Goal: Task Accomplishment & Management: Use online tool/utility

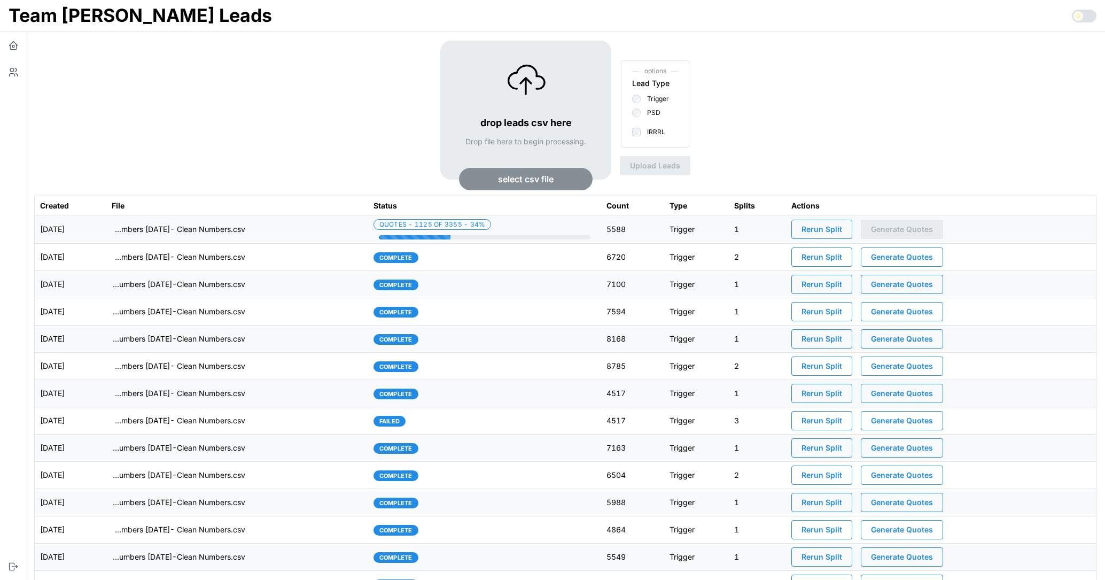
click at [310, 234] on td "imports/[PERSON_NAME]/1755267304807-TU Master List With Numbers [DATE]- Clean N…" at bounding box center [236, 229] width 261 height 28
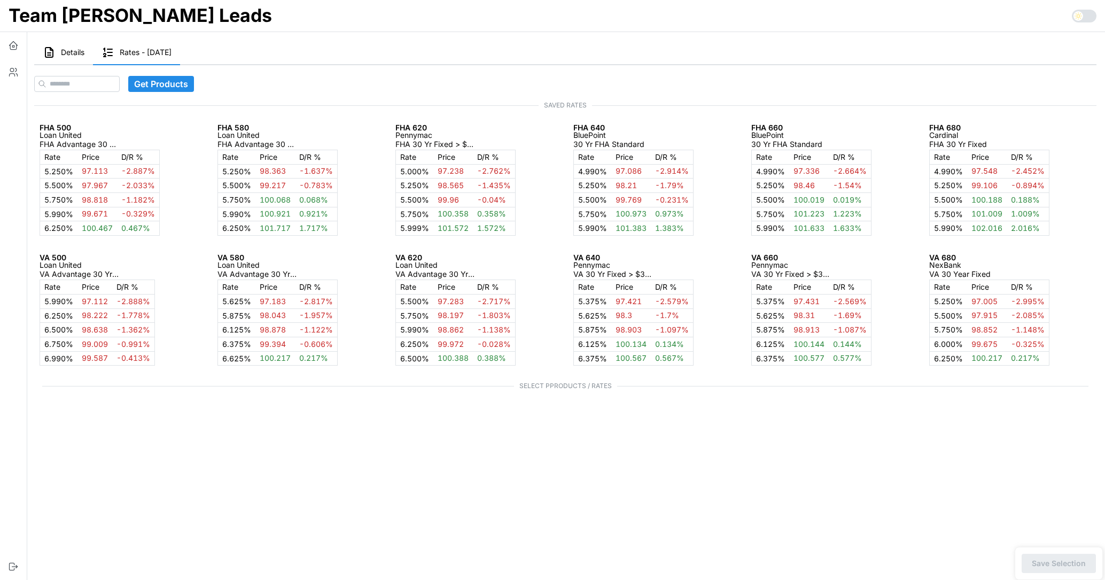
click at [70, 52] on span "Details" at bounding box center [73, 52] width 24 height 7
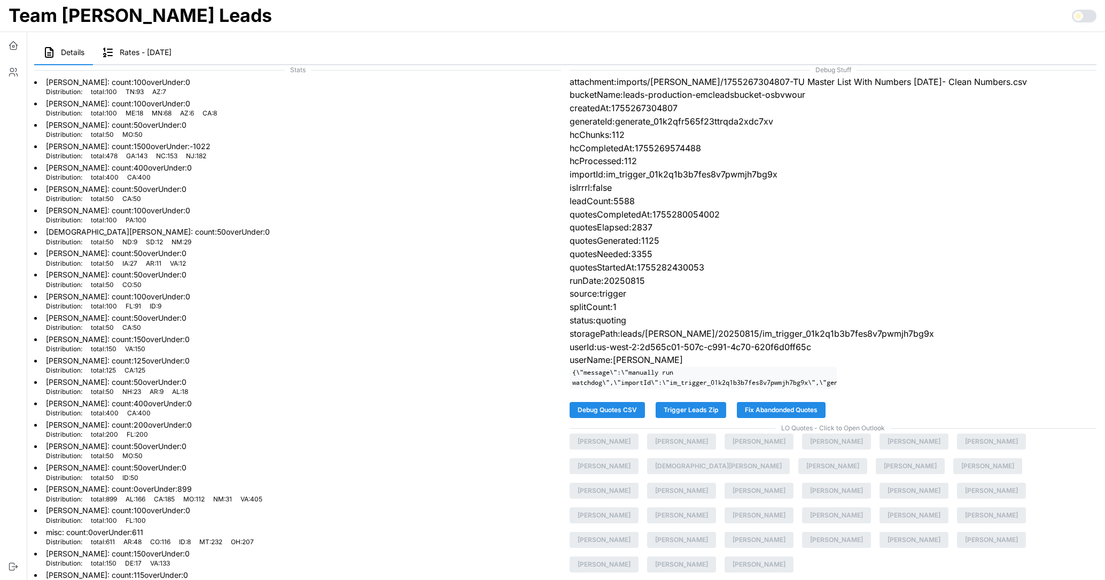
click at [783, 410] on span "Fix Abandonded Quotes" at bounding box center [781, 409] width 73 height 15
click at [703, 118] on p "generateId:generate_01k2qfr565f23ttrqda2xdc7xv" at bounding box center [832, 121] width 527 height 13
copy p "generate_01k2qfr565f23ttrqda2xdc7xv"
click at [17, 44] on icon "button" at bounding box center [13, 45] width 11 height 11
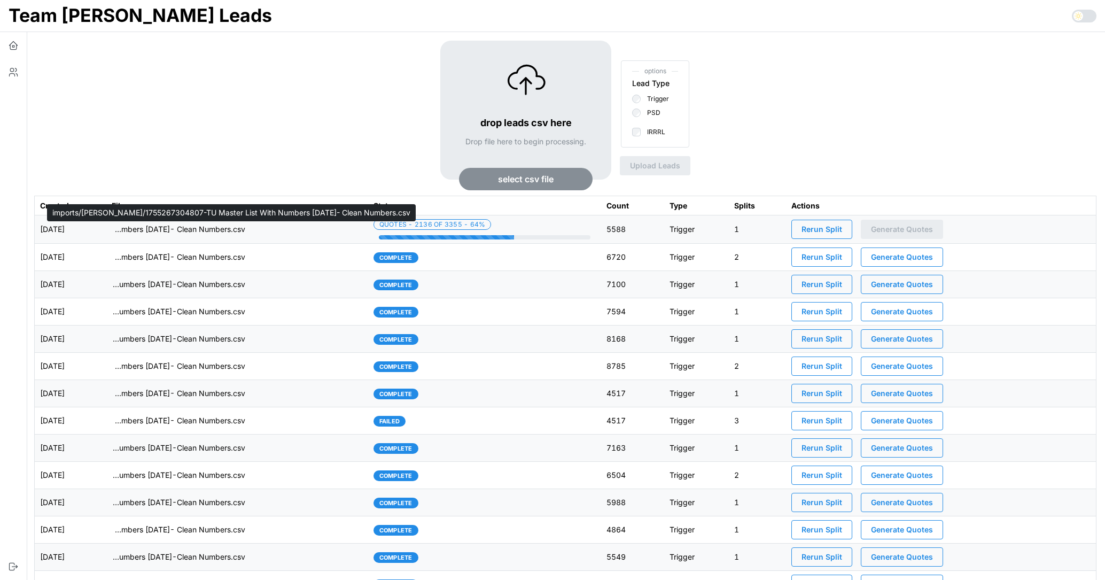
click at [234, 228] on p "imports/[PERSON_NAME]/1755267304807-TU Master List With Numbers [DATE]- Clean N…" at bounding box center [179, 229] width 134 height 11
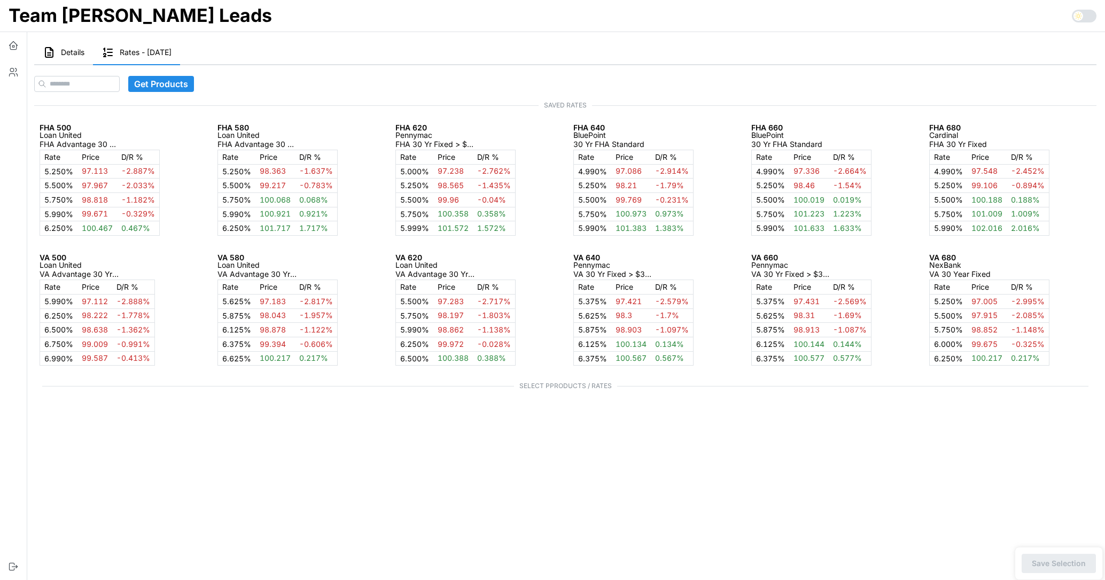
click at [84, 50] on span "Details" at bounding box center [73, 52] width 24 height 7
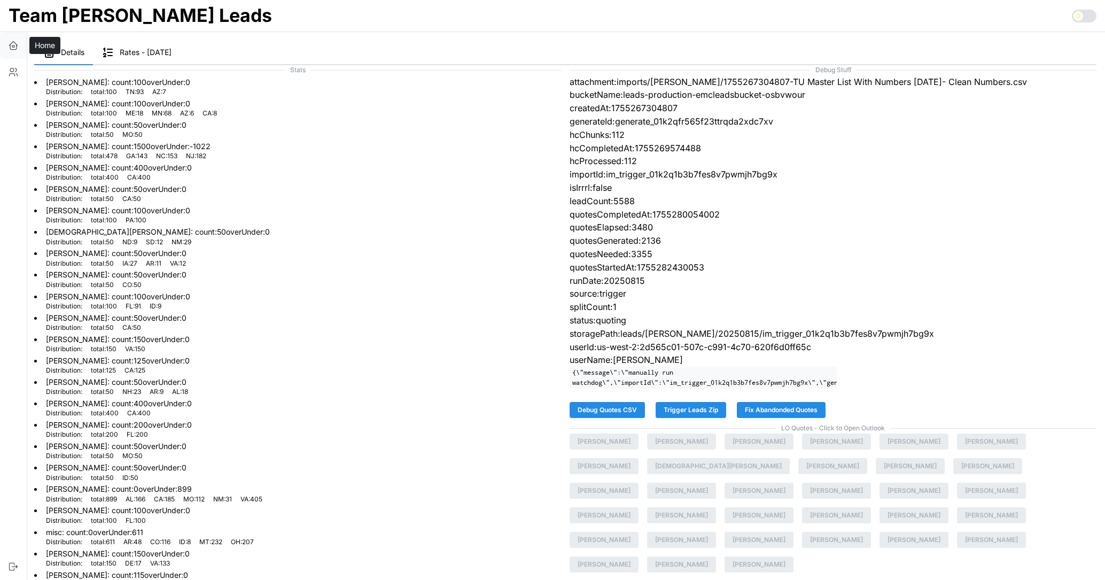
click at [18, 45] on icon "button" at bounding box center [13, 45] width 11 height 11
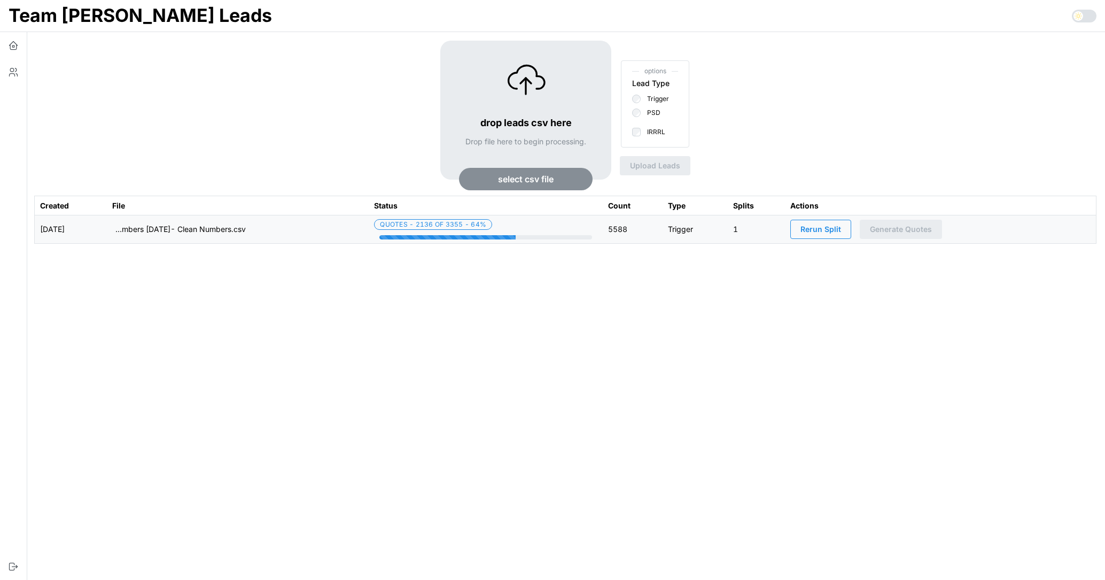
click at [206, 125] on div "drop leads csv here Drop file here to begin processing. select csv file options…" at bounding box center [565, 118] width 1062 height 155
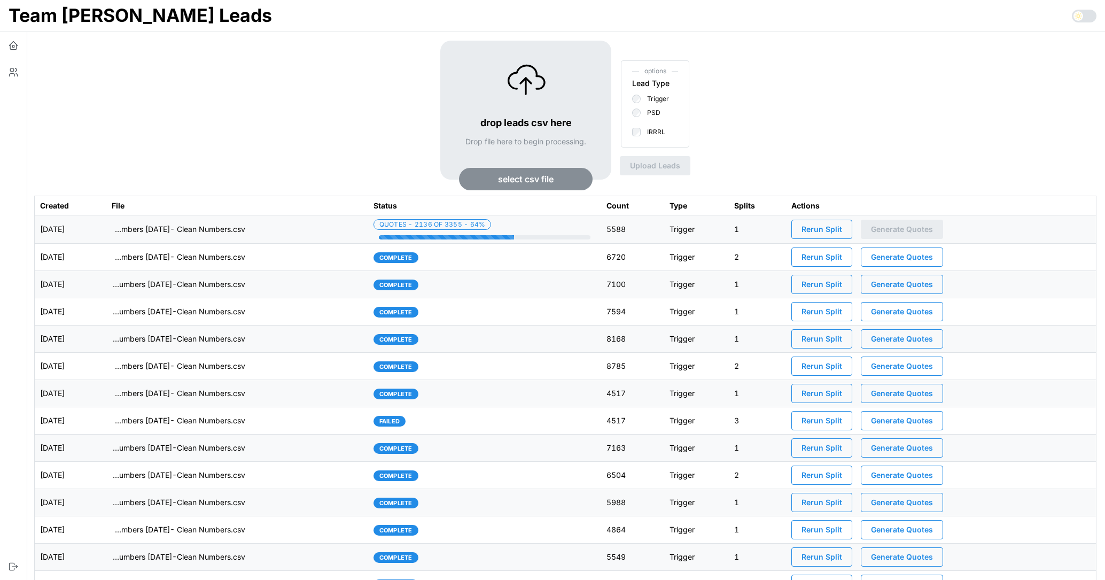
click at [299, 225] on td "imports/[PERSON_NAME]/1755267304807-TU Master List With Numbers [DATE]- Clean N…" at bounding box center [236, 229] width 261 height 28
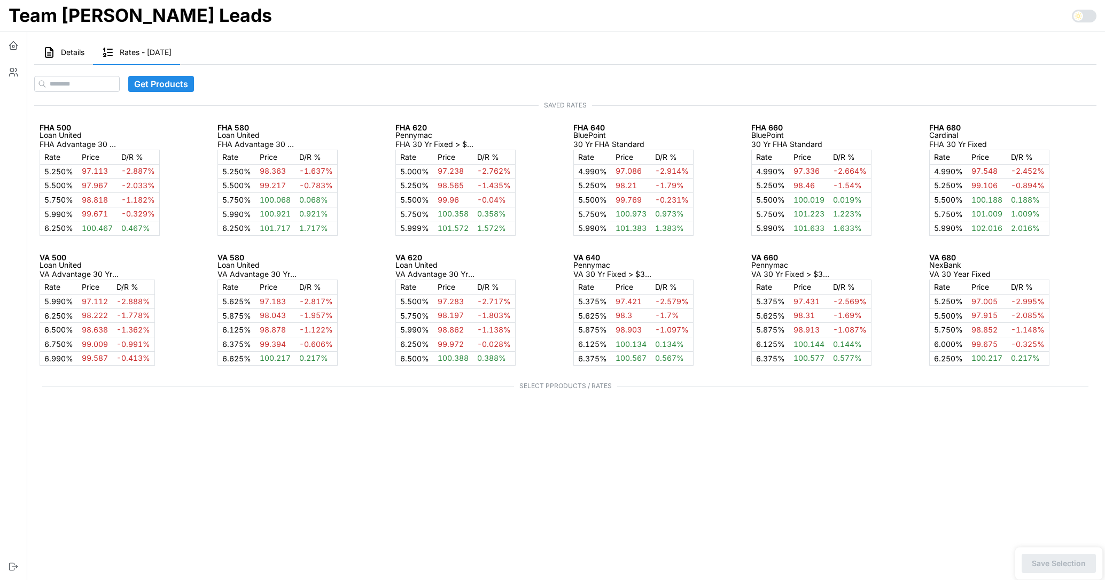
click at [74, 52] on span "Details" at bounding box center [73, 52] width 24 height 7
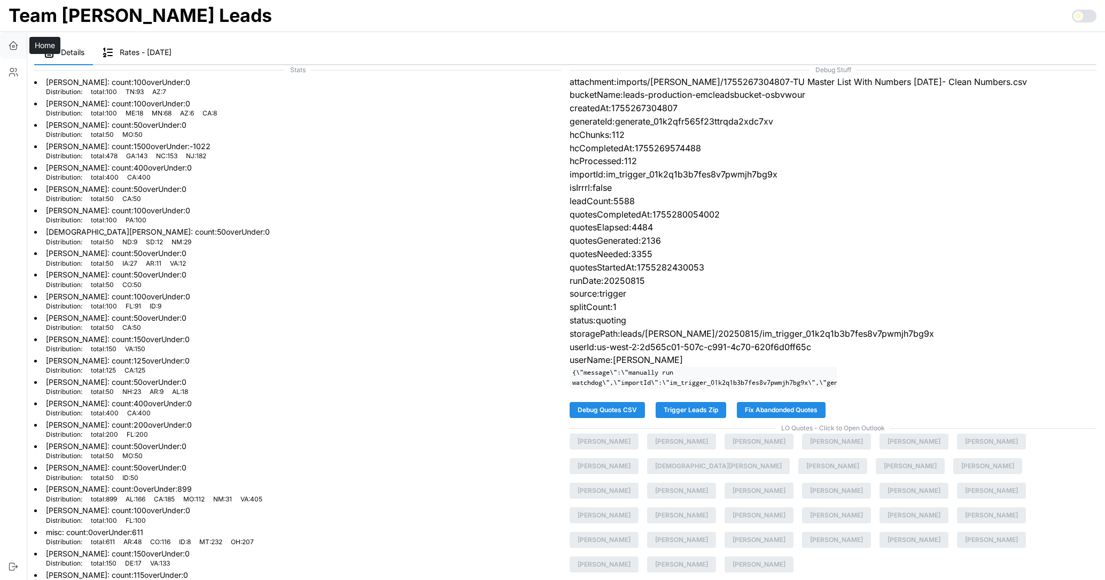
click at [15, 47] on icon "button" at bounding box center [13, 45] width 11 height 11
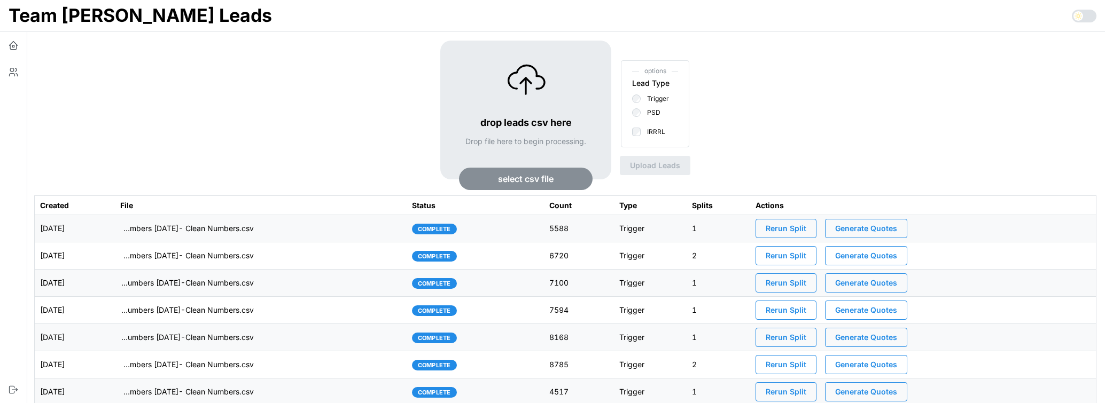
click at [284, 111] on div "drop leads csv here Drop file here to begin processing. select csv file options…" at bounding box center [565, 118] width 1062 height 155
click at [338, 239] on td "imports/[PERSON_NAME]/1755267304807-TU Master List With Numbers [DATE]- Clean N…" at bounding box center [261, 228] width 292 height 27
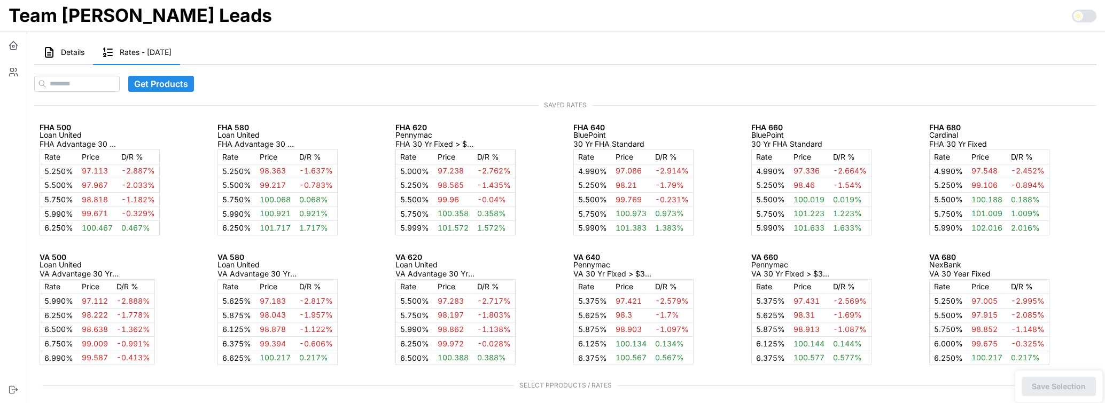
click at [67, 52] on span "Details" at bounding box center [73, 52] width 24 height 7
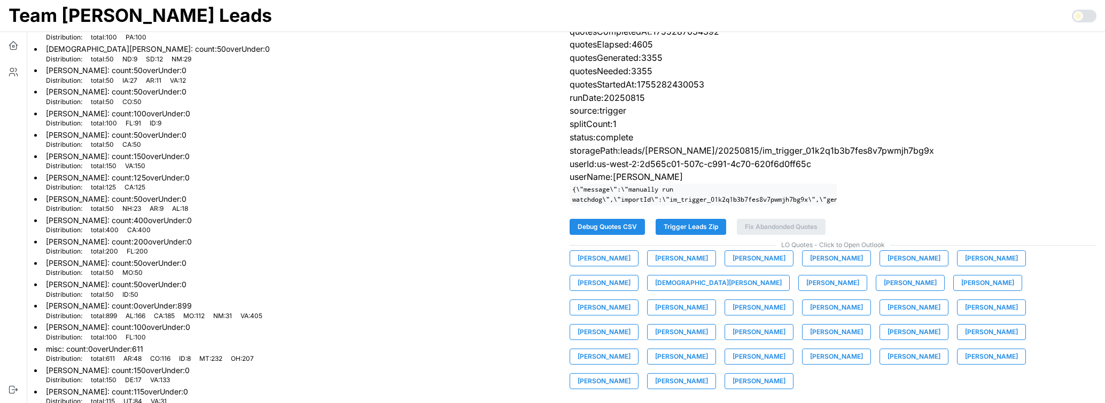
scroll to position [188, 0]
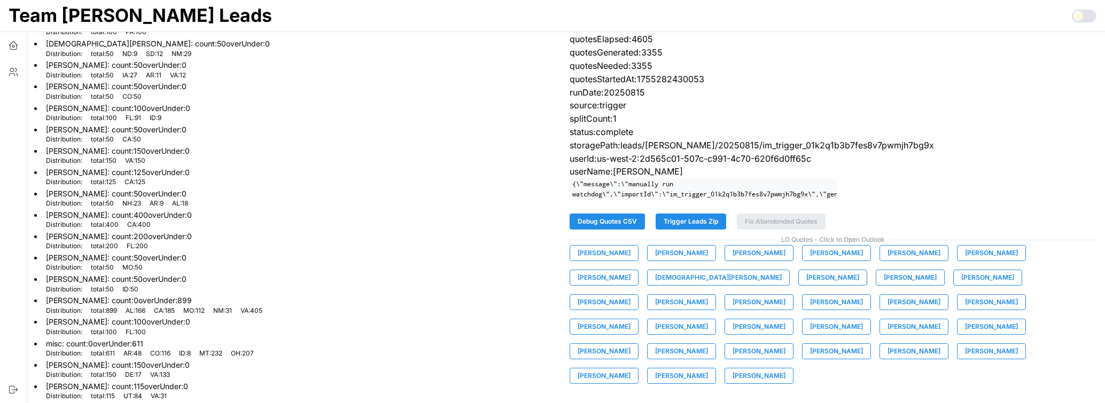
click at [672, 219] on span "Trigger Leads Zip" at bounding box center [690, 221] width 54 height 15
click at [471, 235] on li "Kaan Solagan : count: 200 overUnder: 0 Distribution: total : 200 FL : 200" at bounding box center [297, 240] width 527 height 21
click at [15, 46] on icon "button" at bounding box center [13, 45] width 11 height 11
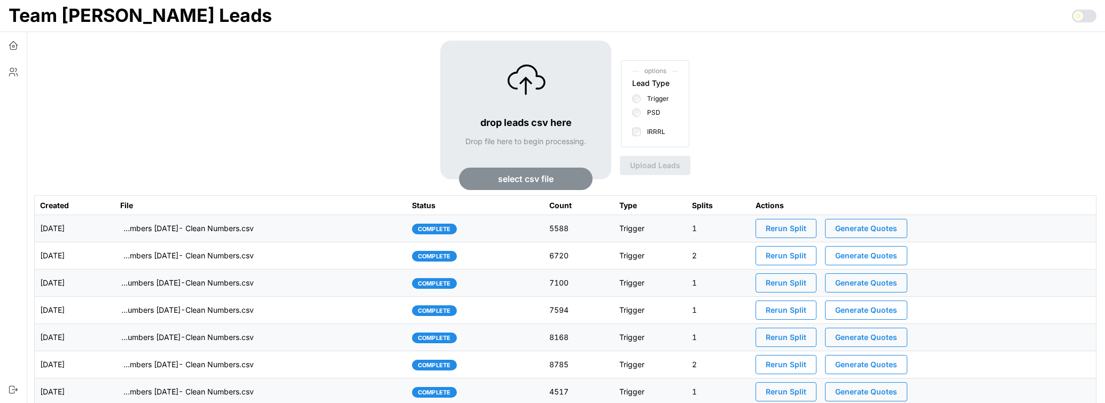
click at [521, 327] on td "complete" at bounding box center [475, 337] width 137 height 27
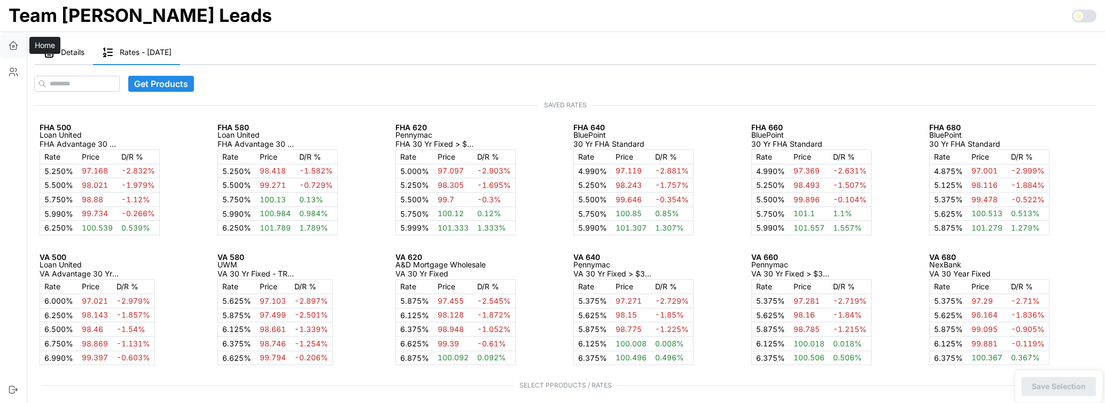
click at [17, 49] on icon "button" at bounding box center [13, 45] width 11 height 11
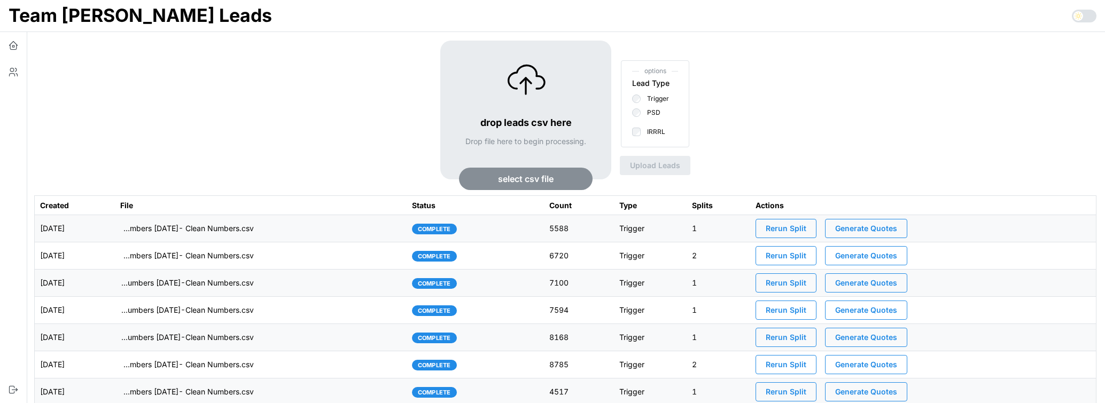
click at [286, 114] on div "drop leads csv here Drop file here to begin processing. select csv file options…" at bounding box center [565, 118] width 1062 height 155
click at [881, 228] on span "Generate Quotes" at bounding box center [866, 229] width 62 height 18
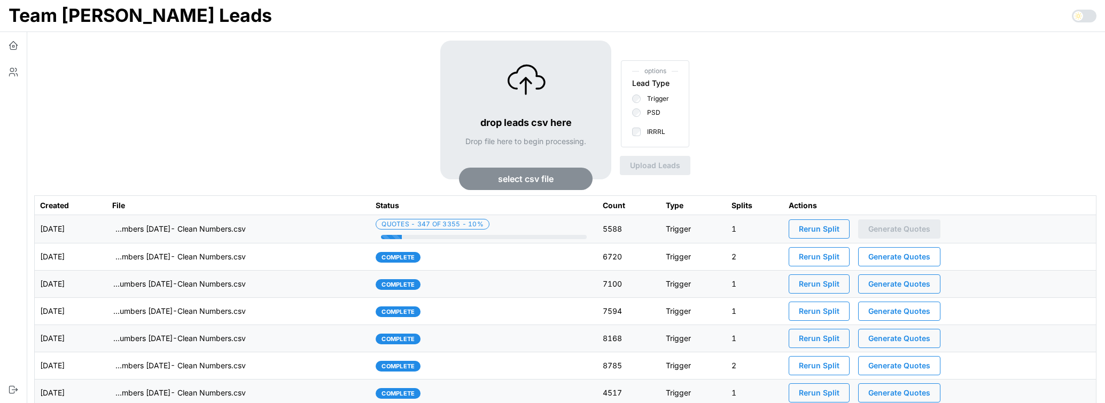
click at [278, 121] on div "drop leads csv here Drop file here to begin processing. select csv file options…" at bounding box center [565, 118] width 1062 height 155
click at [230, 128] on div "drop leads csv here Drop file here to begin processing. select csv file options…" at bounding box center [565, 118] width 1062 height 155
click at [239, 170] on div "drop leads csv here Drop file here to begin processing. select csv file options…" at bounding box center [565, 118] width 1062 height 155
click at [282, 237] on td "imports/[PERSON_NAME]/1755267304807-TU Master List With Numbers [DATE]- Clean N…" at bounding box center [236, 229] width 261 height 28
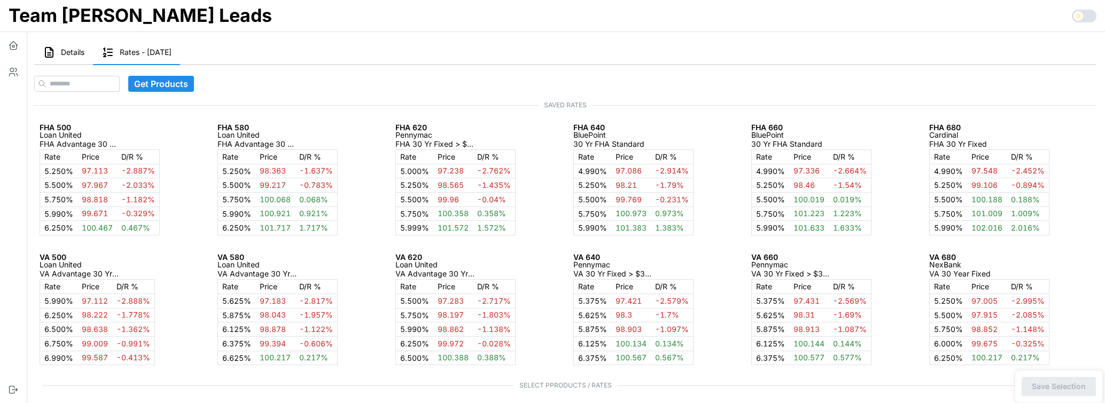
click at [77, 49] on span "Details" at bounding box center [73, 52] width 24 height 7
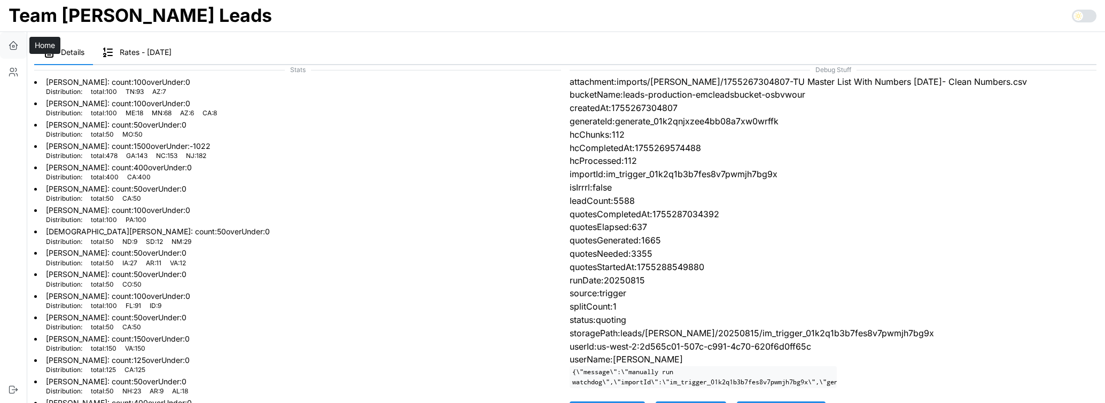
click at [12, 44] on icon "button" at bounding box center [13, 45] width 11 height 11
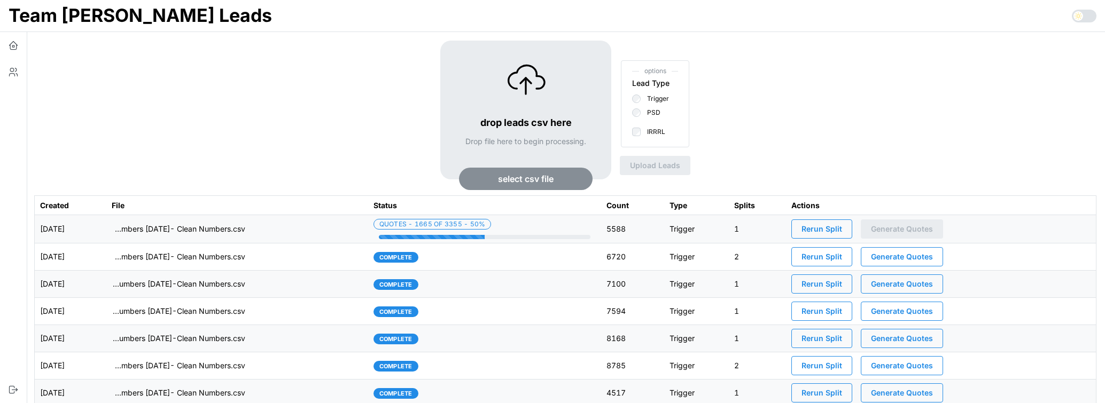
click at [310, 233] on td "imports/[PERSON_NAME]/1755267304807-TU Master List With Numbers [DATE]- Clean N…" at bounding box center [236, 229] width 261 height 28
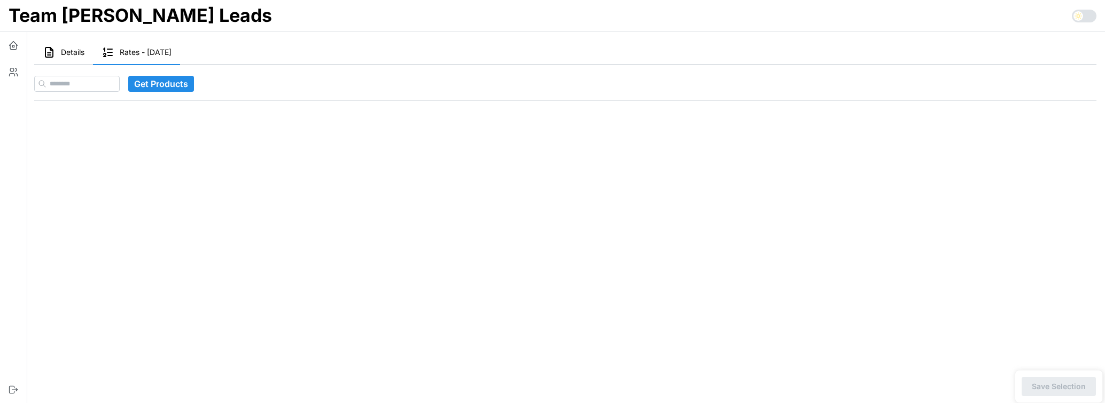
click at [66, 52] on span "Details" at bounding box center [73, 52] width 24 height 7
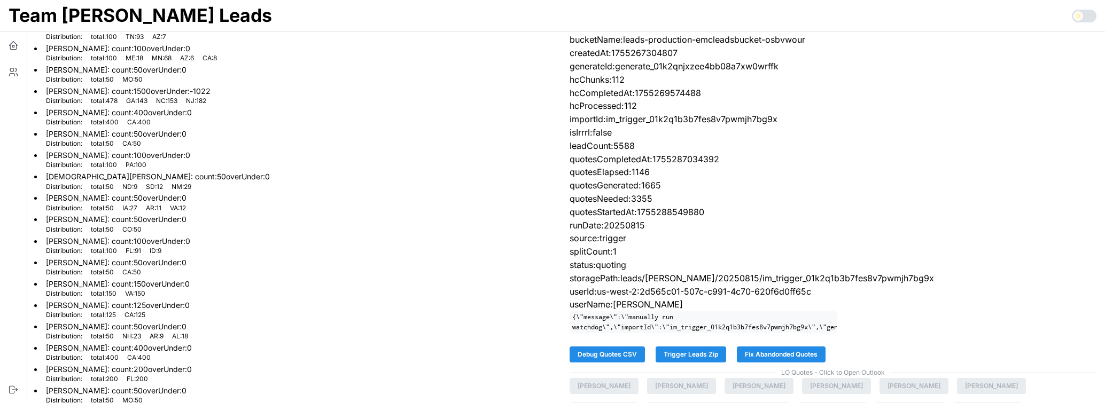
scroll to position [56, 0]
click at [784, 356] on span "Fix Abandonded Quotes" at bounding box center [781, 353] width 73 height 15
click at [8, 48] on icon "button" at bounding box center [13, 45] width 11 height 11
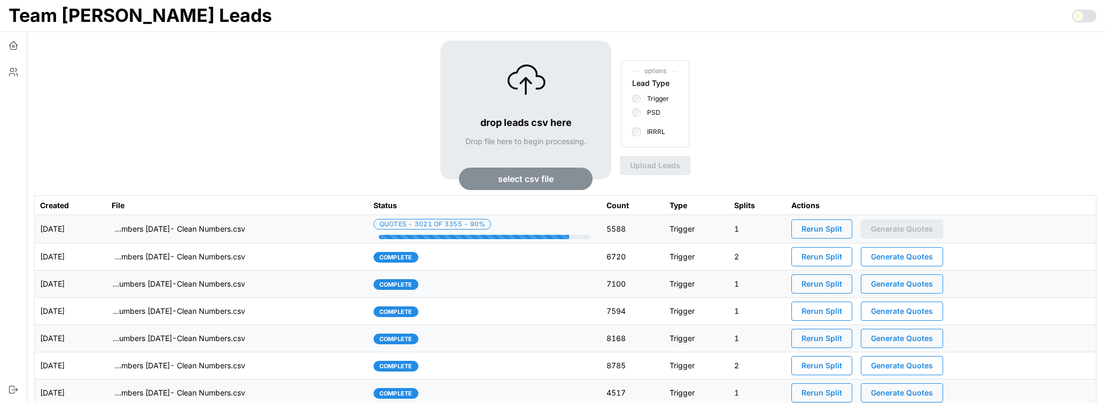
click at [241, 135] on div "drop leads csv here Drop file here to begin processing. select csv file options…" at bounding box center [565, 118] width 1062 height 155
click at [364, 118] on div "drop leads csv here Drop file here to begin processing. select csv file options…" at bounding box center [565, 118] width 1062 height 155
click at [338, 162] on div "drop leads csv here Drop file here to begin processing. select csv file options…" at bounding box center [565, 118] width 1062 height 155
click at [293, 225] on td "imports/[PERSON_NAME]/1755267304807-TU Master List With Numbers [DATE]- Clean N…" at bounding box center [236, 229] width 261 height 28
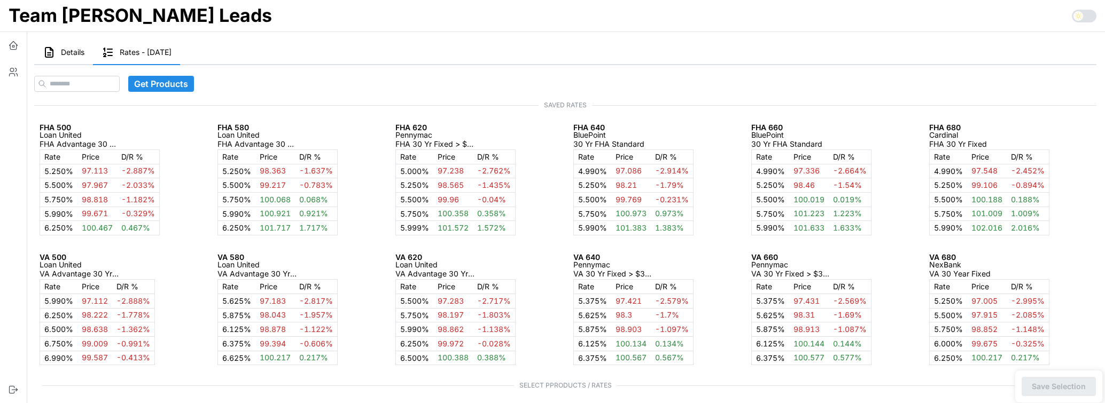
click at [78, 49] on span "Details" at bounding box center [73, 52] width 24 height 7
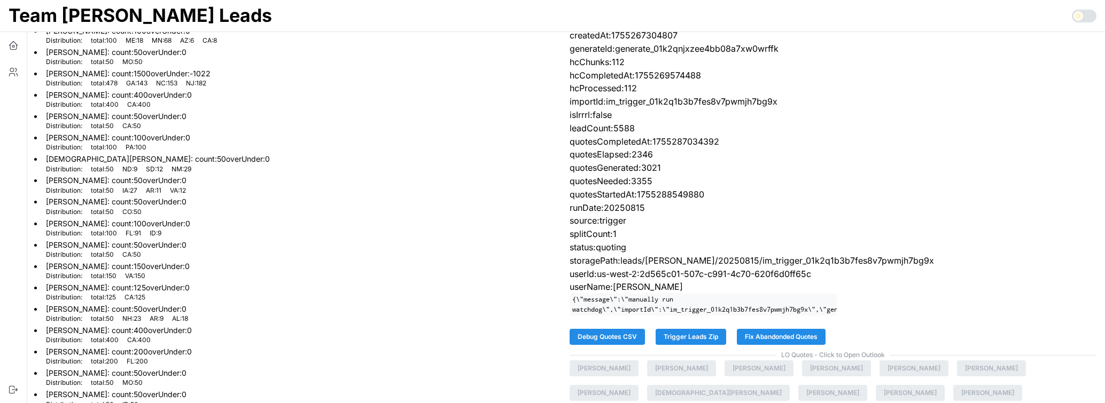
scroll to position [133, 0]
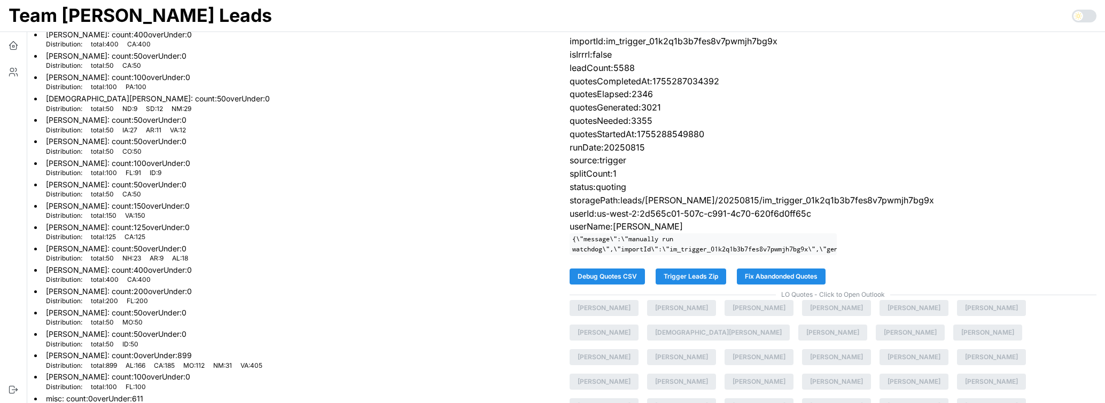
click at [803, 279] on span "Fix Abandonded Quotes" at bounding box center [781, 276] width 73 height 15
click at [737, 125] on p "quotesNeeded:3355" at bounding box center [832, 120] width 527 height 13
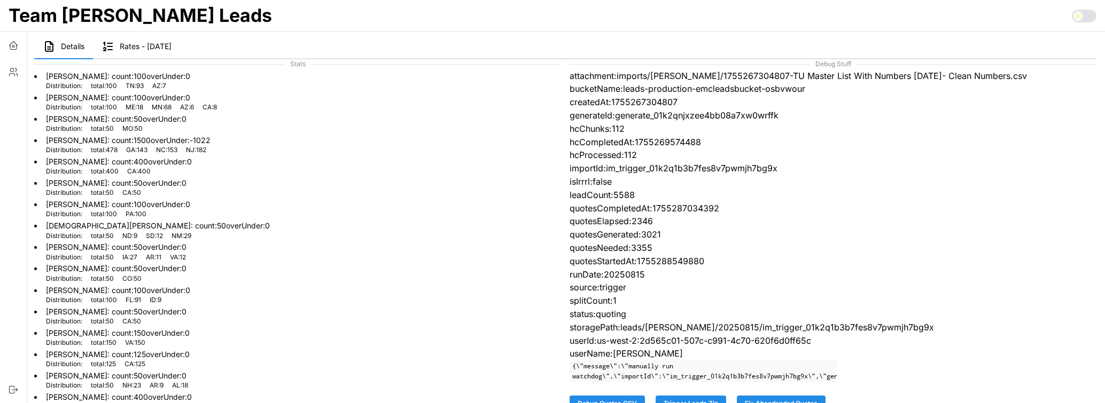
scroll to position [0, 0]
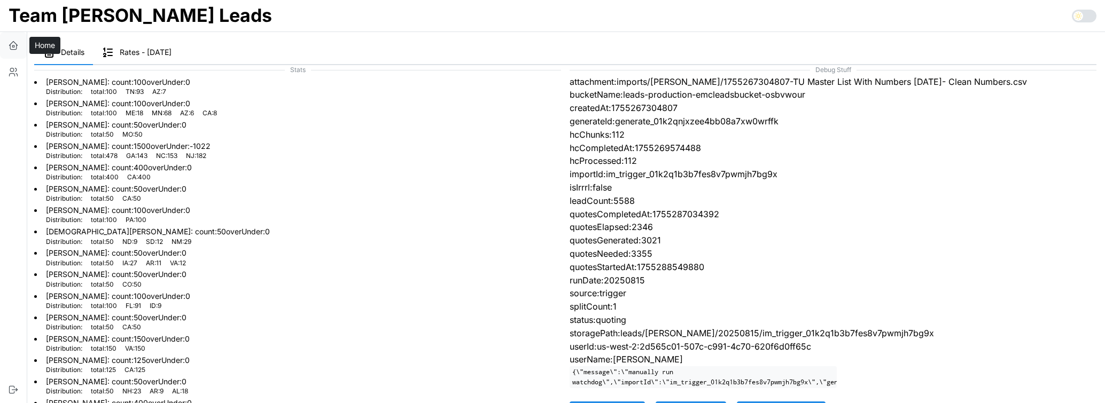
click at [13, 43] on icon "button" at bounding box center [13, 45] width 11 height 11
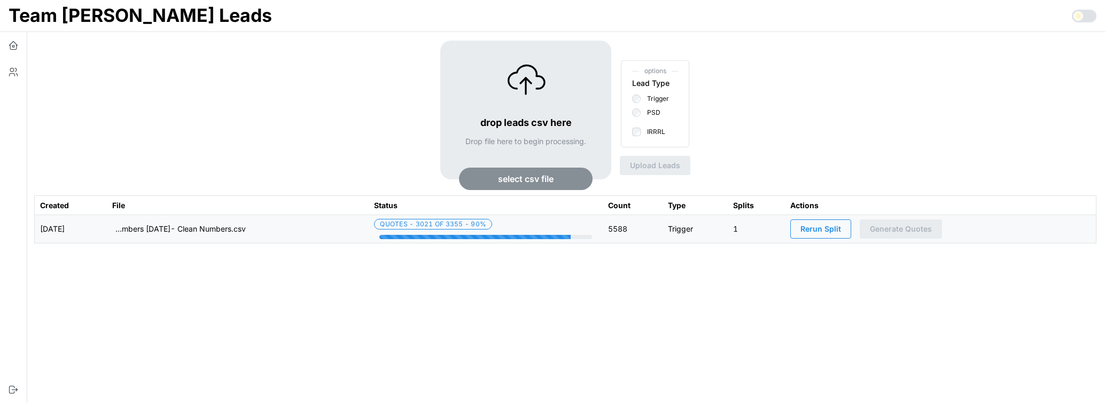
click at [277, 159] on div "drop leads csv here Drop file here to begin processing. select csv file options…" at bounding box center [565, 118] width 1062 height 155
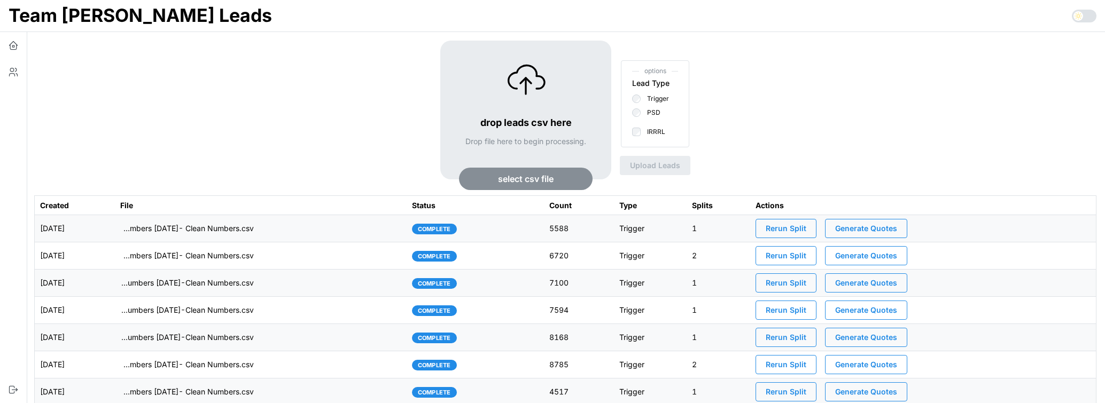
click at [276, 157] on div "drop leads csv here Drop file here to begin processing. select csv file options…" at bounding box center [565, 118] width 1062 height 155
click at [918, 133] on div "drop leads csv here Drop file here to begin processing. select csv file options…" at bounding box center [565, 118] width 1062 height 155
click at [941, 130] on div "drop leads csv here Drop file here to begin processing. select csv file options…" at bounding box center [565, 118] width 1062 height 155
click at [893, 227] on span "Generate Quotes" at bounding box center [866, 229] width 62 height 18
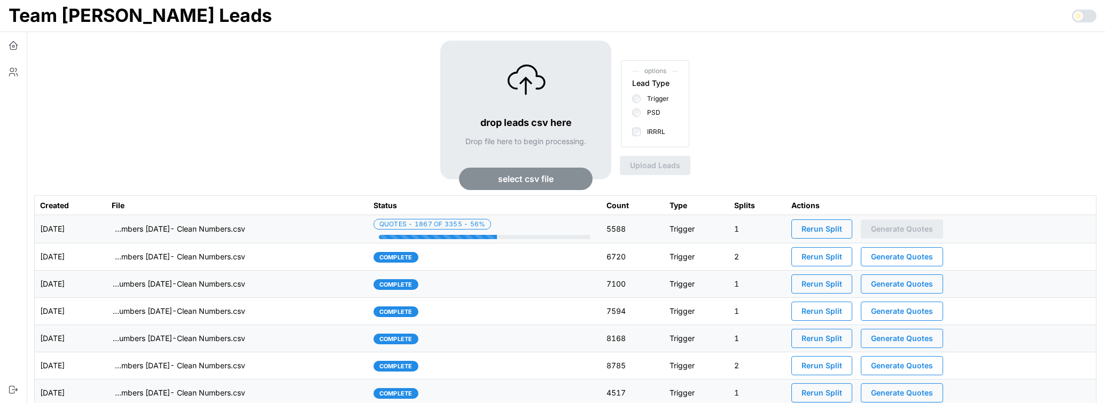
click at [245, 80] on div "drop leads csv here Drop file here to begin processing. select csv file options…" at bounding box center [565, 118] width 1062 height 155
click at [333, 224] on td "imports/[PERSON_NAME]/1755267304807-TU Master List With Numbers [DATE]- Clean N…" at bounding box center [236, 229] width 261 height 28
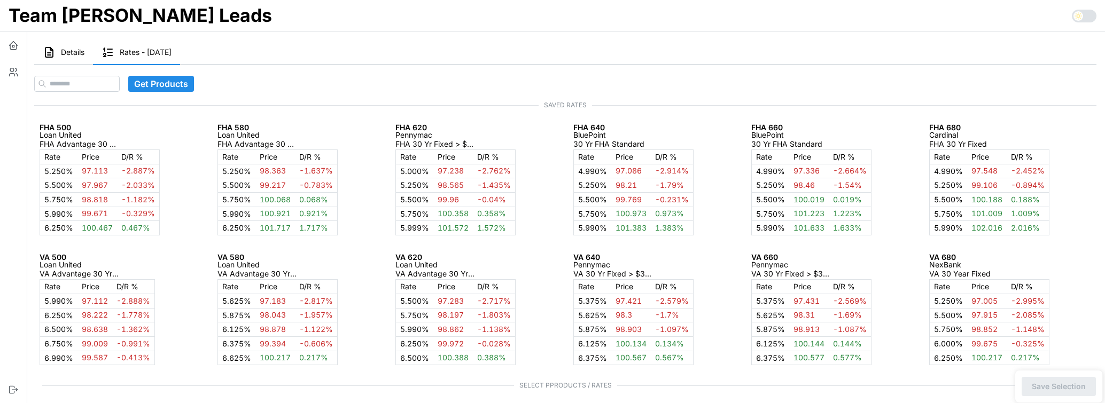
click at [73, 43] on button "Details" at bounding box center [63, 53] width 59 height 25
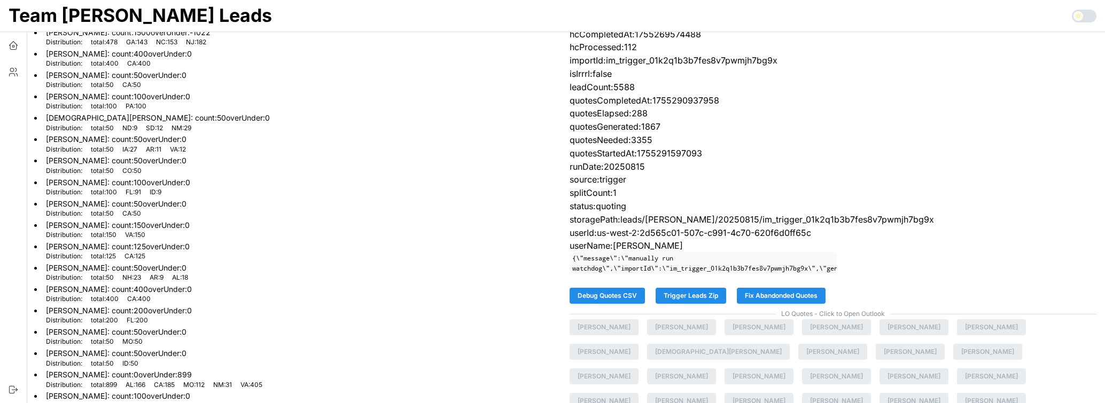
scroll to position [118, 0]
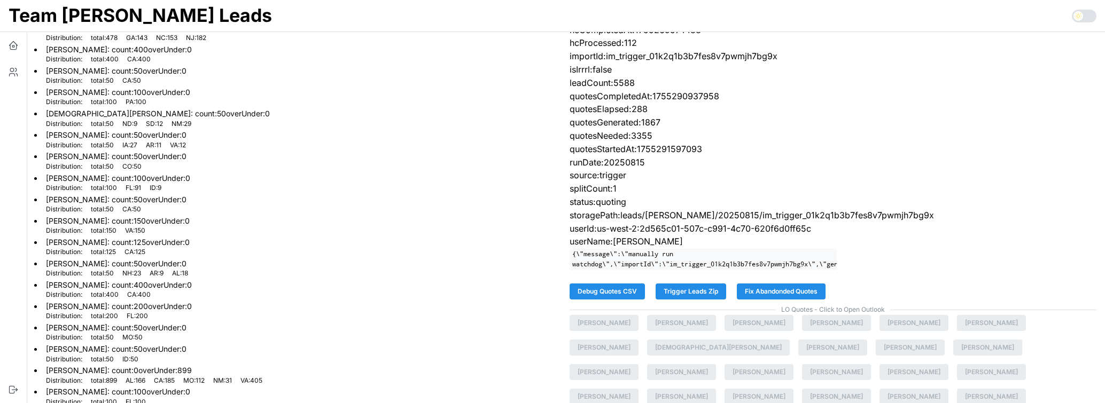
click at [767, 287] on span "Fix Abandonded Quotes" at bounding box center [781, 291] width 73 height 15
click at [815, 287] on span "Fix Abandonded Quotes" at bounding box center [781, 291] width 73 height 15
click at [804, 290] on span "Fix Abandonded Quotes" at bounding box center [781, 291] width 73 height 15
click at [435, 140] on li "Damien Shafer : count: 50 overUnder: 0 Distribution: total : 50 IA : 27 AR : 11…" at bounding box center [297, 138] width 527 height 21
click at [10, 47] on icon "button" at bounding box center [13, 47] width 6 height 4
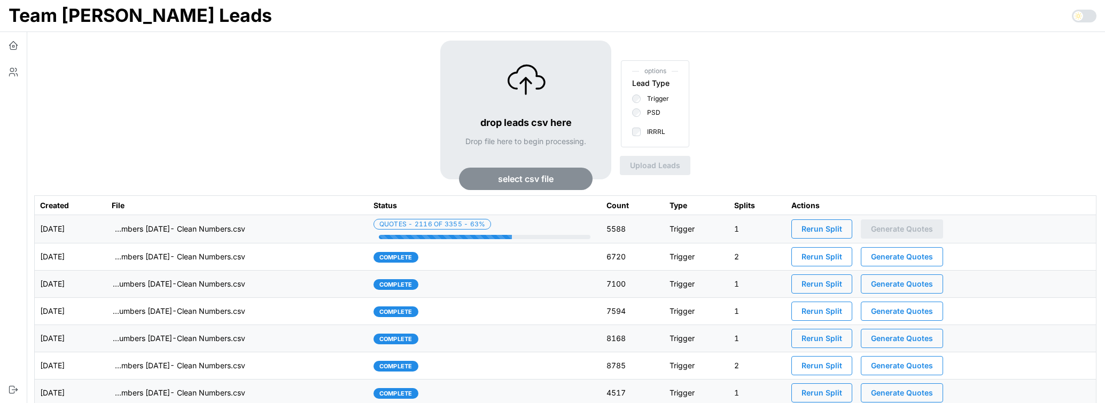
click at [308, 163] on div "drop leads csv here Drop file here to begin processing. select csv file options…" at bounding box center [565, 118] width 1062 height 155
click at [282, 138] on div "drop leads csv here Drop file here to begin processing. select csv file options…" at bounding box center [565, 118] width 1062 height 155
click at [322, 235] on td "imports/[PERSON_NAME]/1755267304807-TU Master List With Numbers [DATE]- Clean N…" at bounding box center [236, 229] width 261 height 28
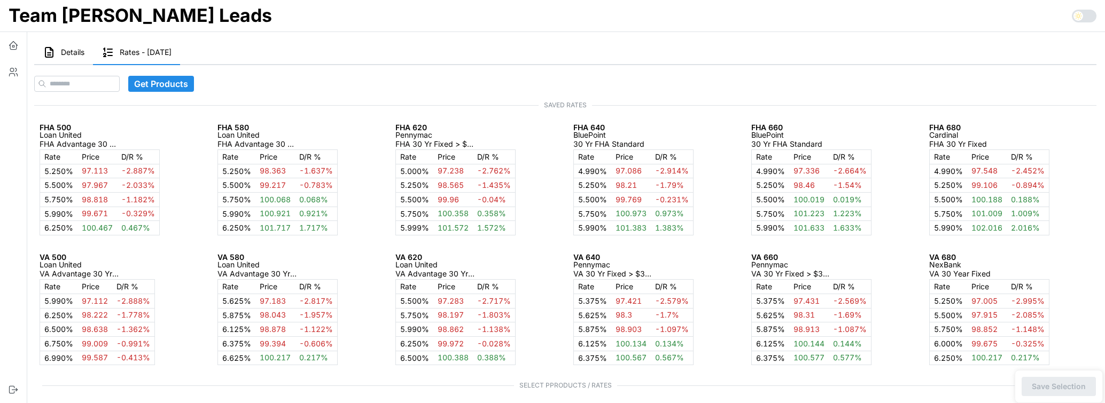
click at [56, 52] on button "Details" at bounding box center [63, 53] width 59 height 25
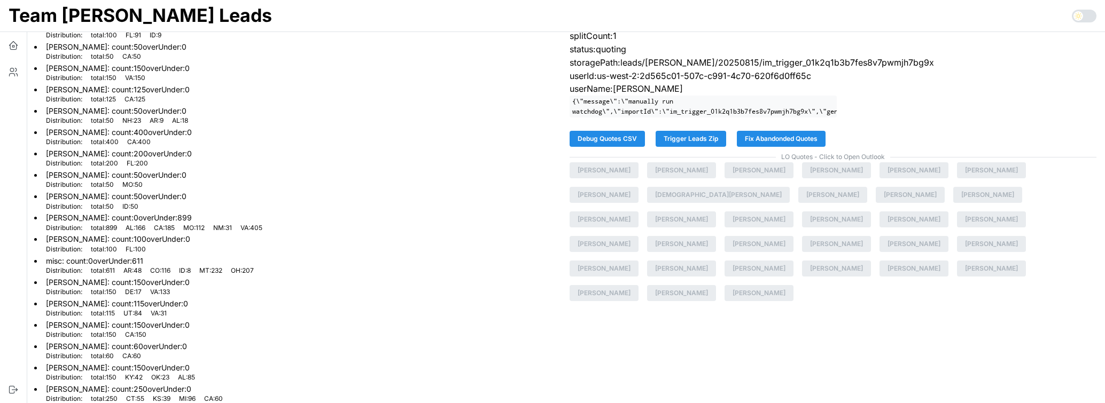
scroll to position [263, 0]
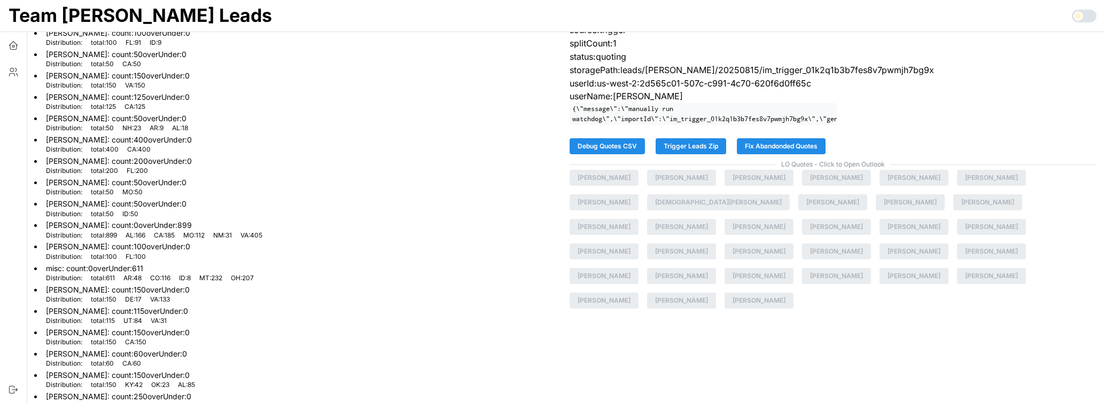
click at [785, 146] on span "Fix Abandonded Quotes" at bounding box center [781, 146] width 73 height 15
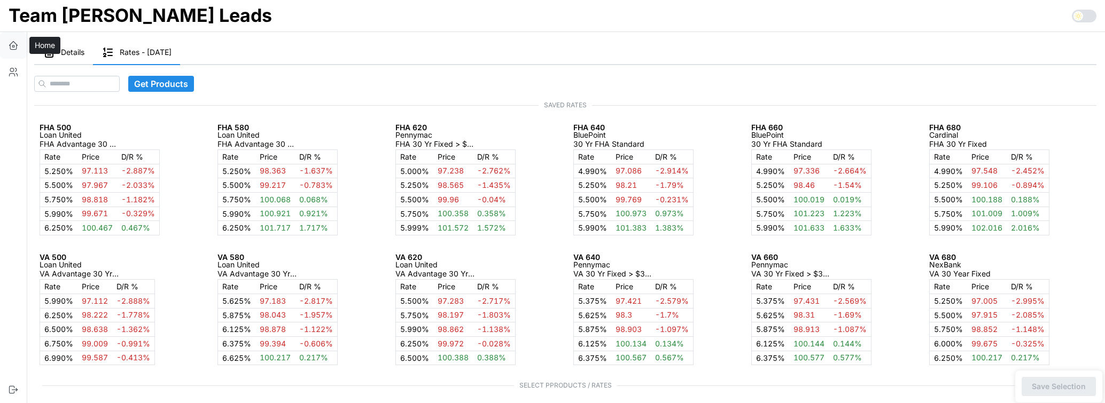
click at [17, 48] on icon "button" at bounding box center [13, 45] width 11 height 11
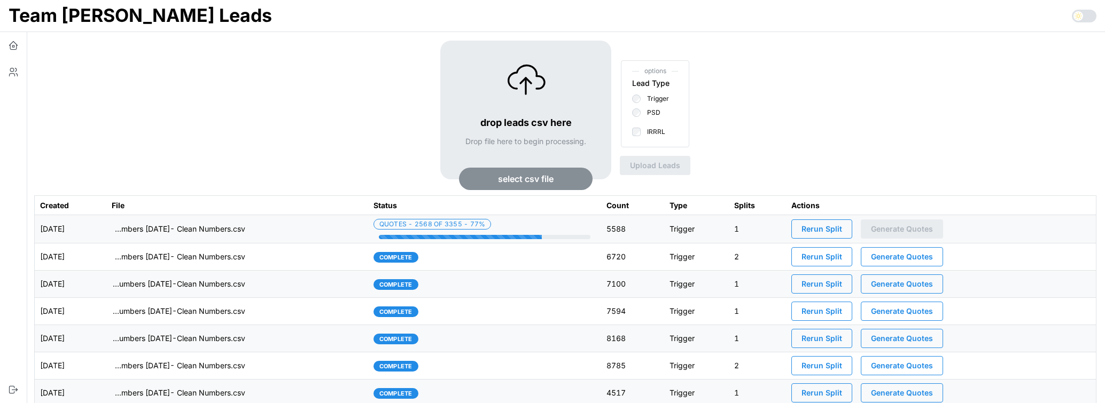
click at [298, 228] on td "imports/[PERSON_NAME]/1755267304807-TU Master List With Numbers [DATE]- Clean N…" at bounding box center [236, 229] width 261 height 28
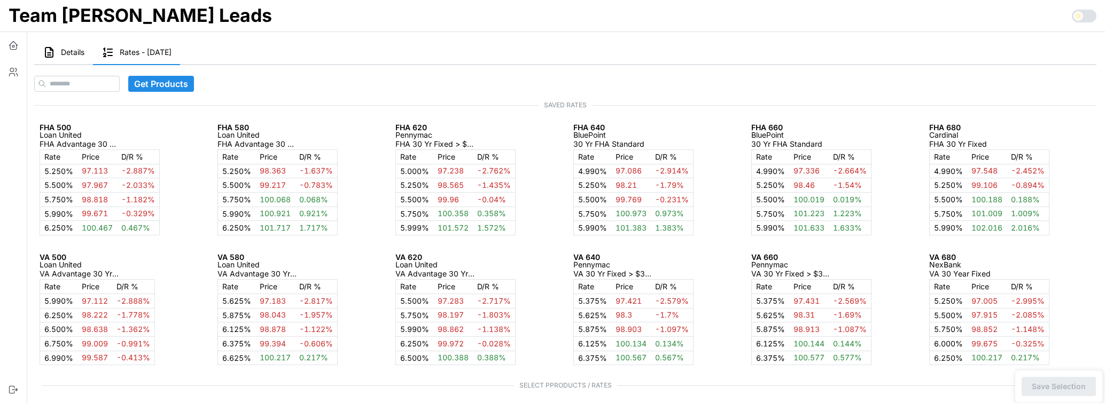
click at [59, 58] on button "Details" at bounding box center [63, 53] width 59 height 25
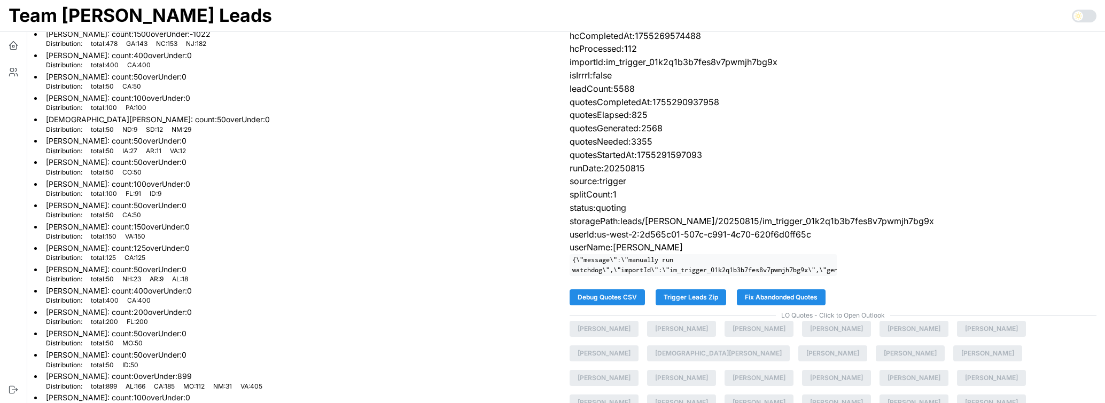
scroll to position [128, 0]
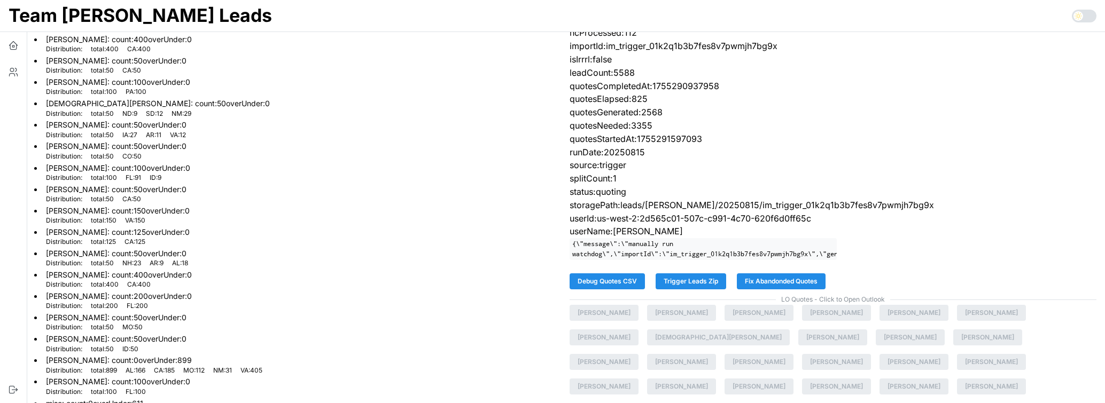
click at [800, 278] on span "Fix Abandonded Quotes" at bounding box center [781, 281] width 73 height 15
click at [18, 44] on icon "button" at bounding box center [13, 45] width 11 height 11
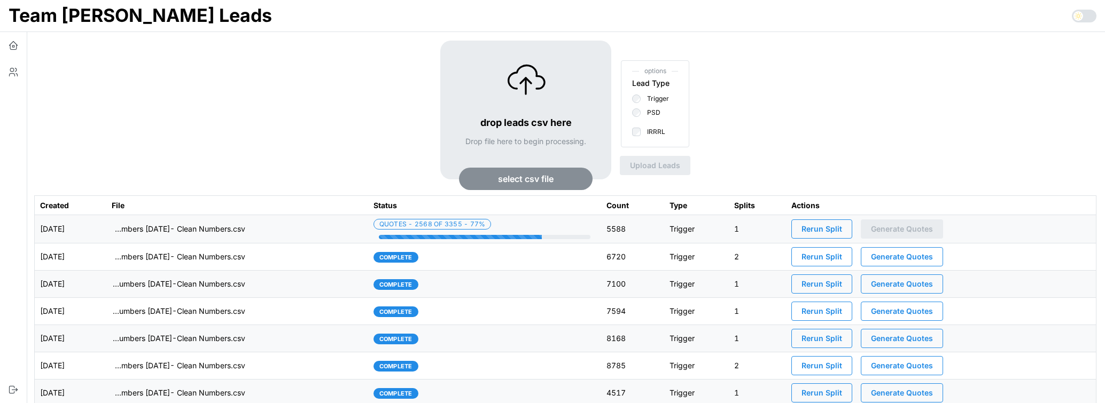
click at [159, 113] on div "drop leads csv here Drop file here to begin processing. select csv file options…" at bounding box center [565, 118] width 1062 height 155
click at [308, 229] on td "imports/[PERSON_NAME]/1755267304807-TU Master List With Numbers [DATE]- Clean N…" at bounding box center [236, 229] width 261 height 28
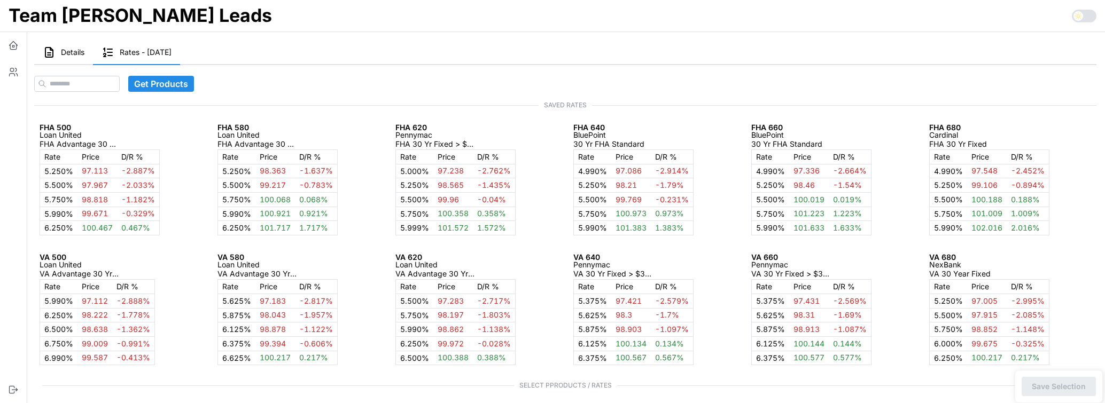
click at [69, 49] on span "Details" at bounding box center [73, 52] width 24 height 7
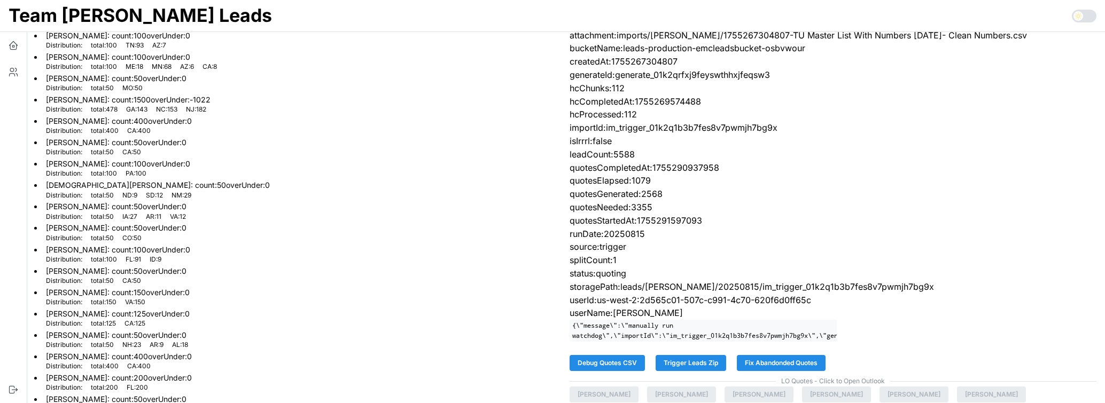
scroll to position [68, 0]
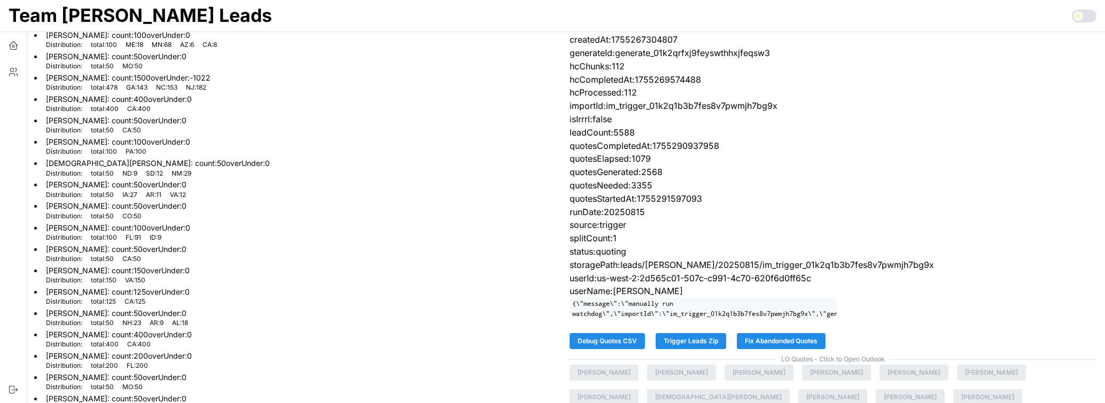
click at [777, 341] on span "Fix Abandonded Quotes" at bounding box center [781, 341] width 73 height 15
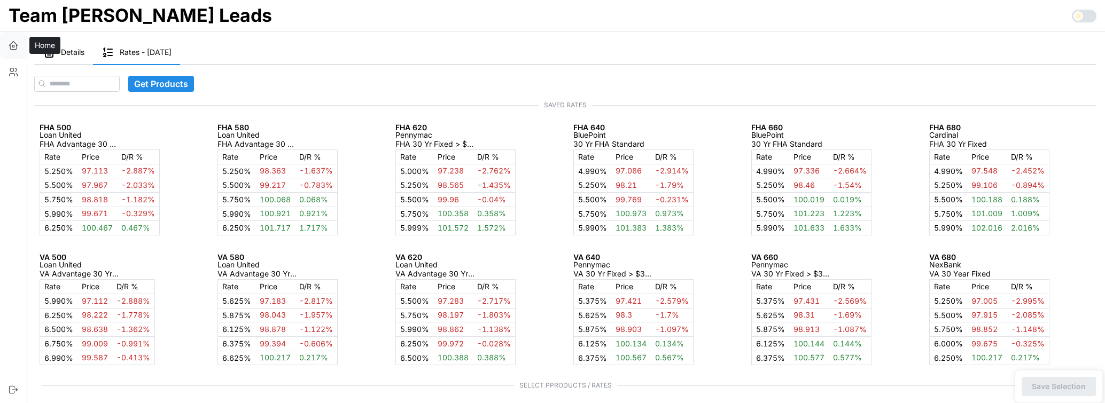
click at [22, 48] on button "button" at bounding box center [13, 45] width 27 height 27
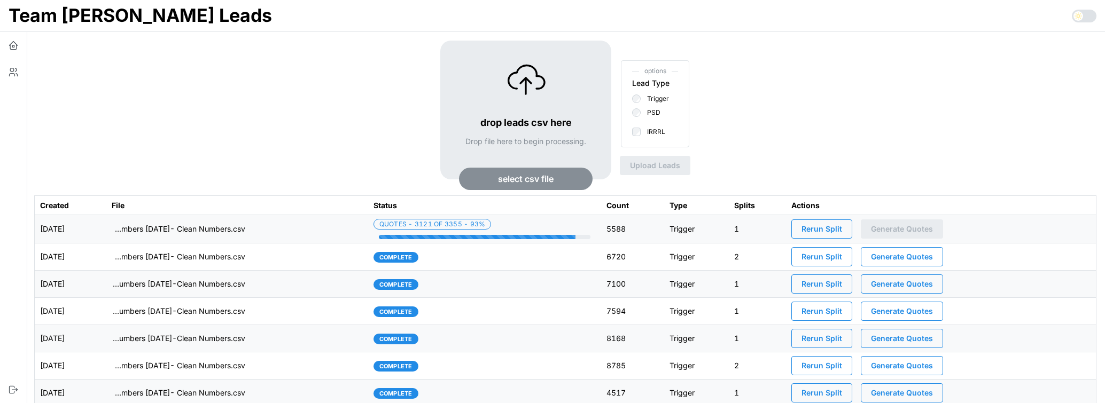
click at [337, 263] on td "imports/[PERSON_NAME]/1755180402020-TU Master List With Numbers [DATE]- Clean N…" at bounding box center [236, 257] width 261 height 27
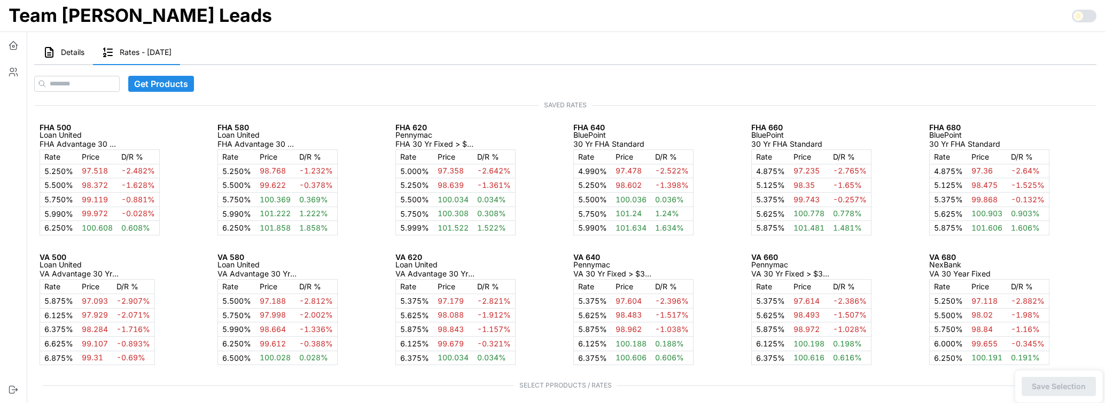
click at [62, 56] on span "Details" at bounding box center [73, 52] width 24 height 7
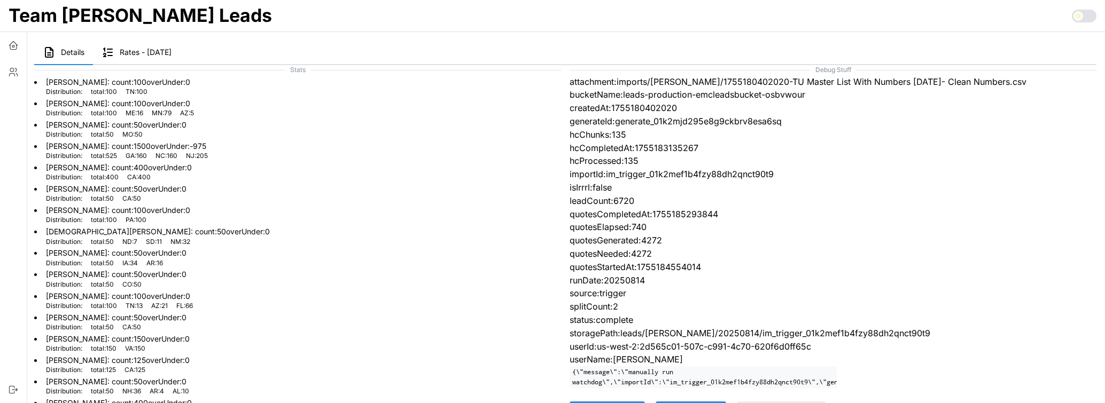
click at [368, 211] on li "Chris Cessac : count: 100 overUnder: 0 Distribution: total : 100 PA : 100" at bounding box center [297, 214] width 527 height 21
click at [13, 44] on icon "button" at bounding box center [13, 45] width 11 height 11
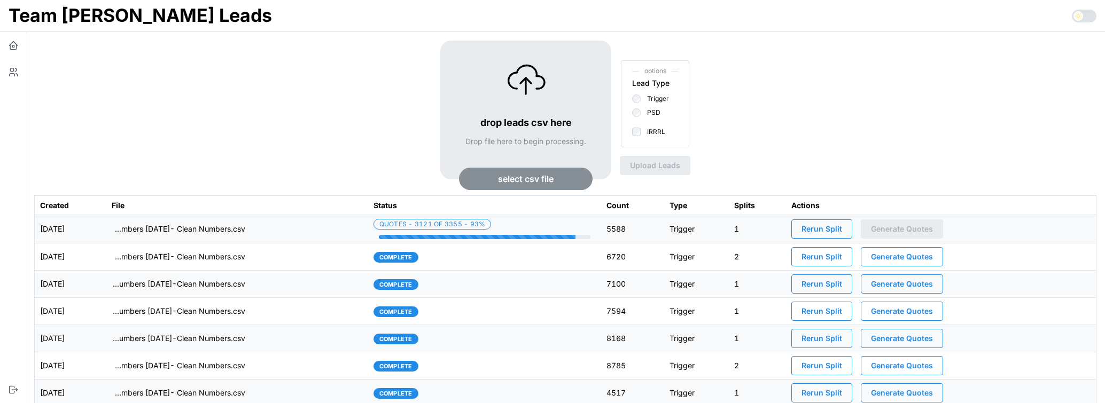
click at [313, 230] on td "imports/[PERSON_NAME]/1755267304807-TU Master List With Numbers [DATE]- Clean N…" at bounding box center [236, 229] width 261 height 28
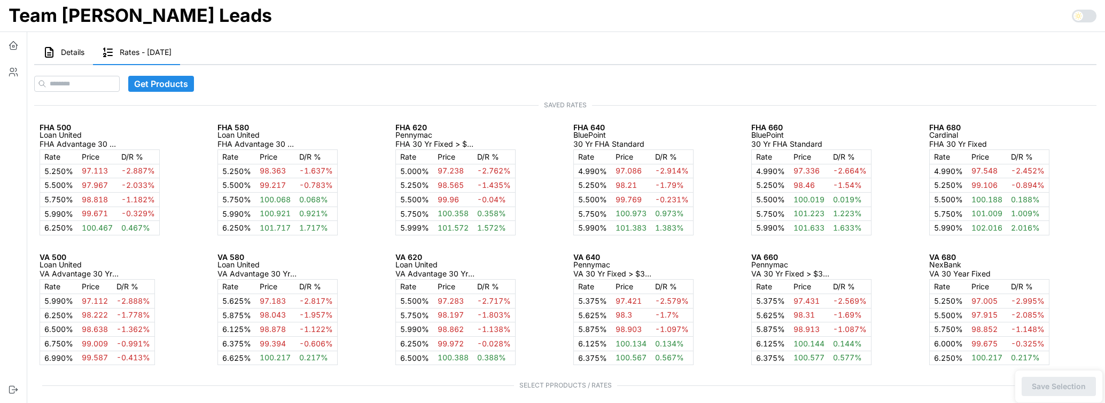
click at [75, 54] on span "Details" at bounding box center [73, 52] width 24 height 7
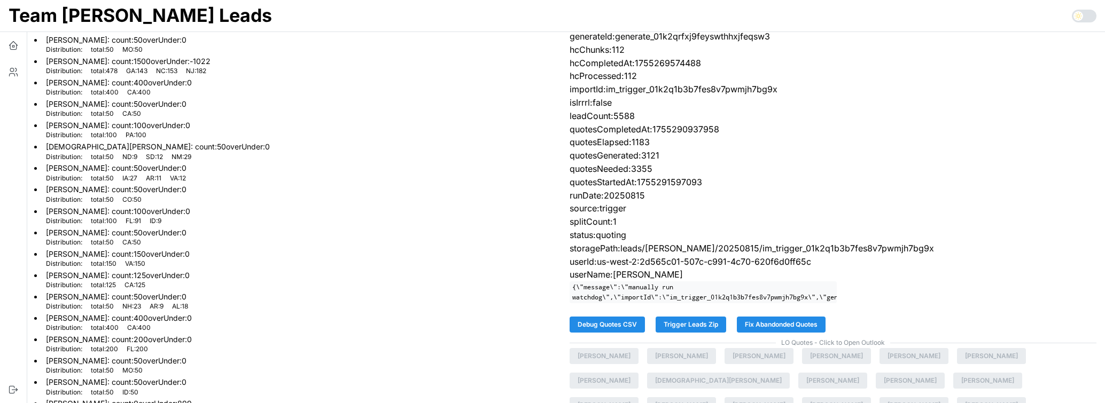
scroll to position [126, 0]
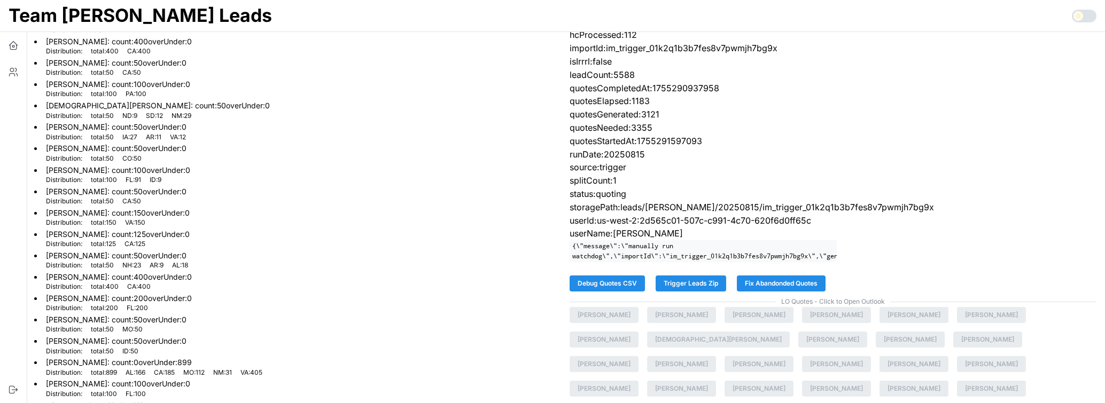
click at [774, 284] on span "Fix Abandonded Quotes" at bounding box center [781, 283] width 73 height 15
click at [13, 48] on icon "button" at bounding box center [13, 45] width 11 height 11
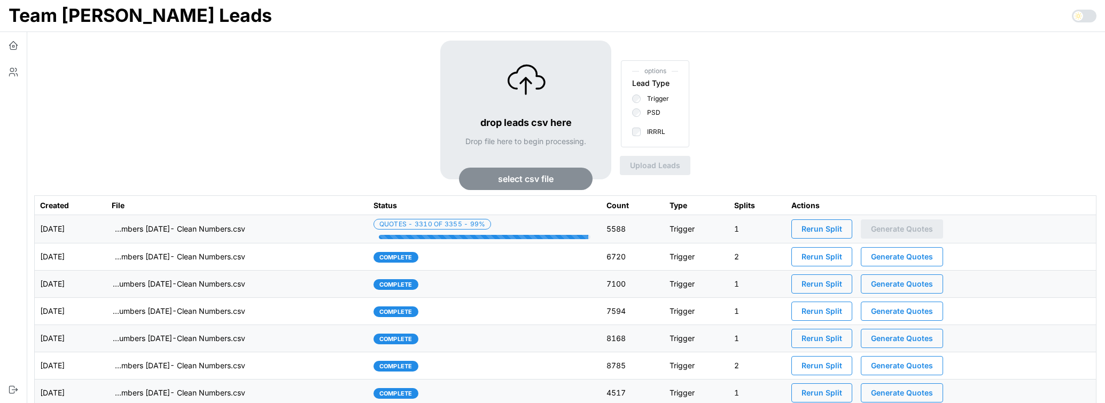
click at [340, 235] on td "imports/mike/1755267304807-TU Master List With Numbers 8-15-25- Clean Numbers.c…" at bounding box center [236, 229] width 261 height 28
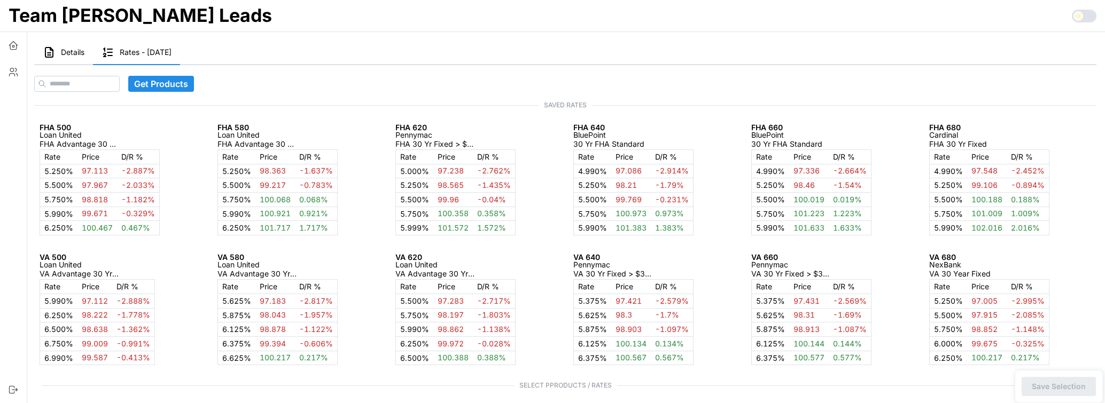
click at [62, 51] on span "Details" at bounding box center [73, 52] width 24 height 7
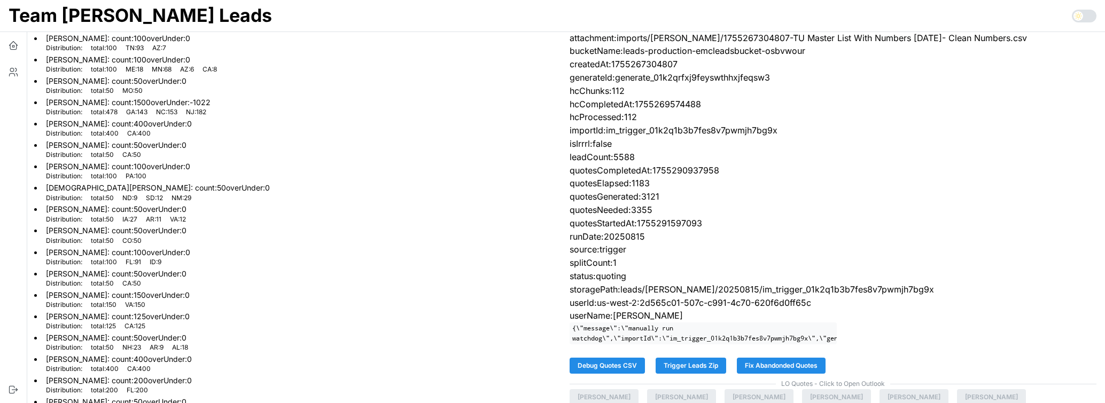
scroll to position [48, 0]
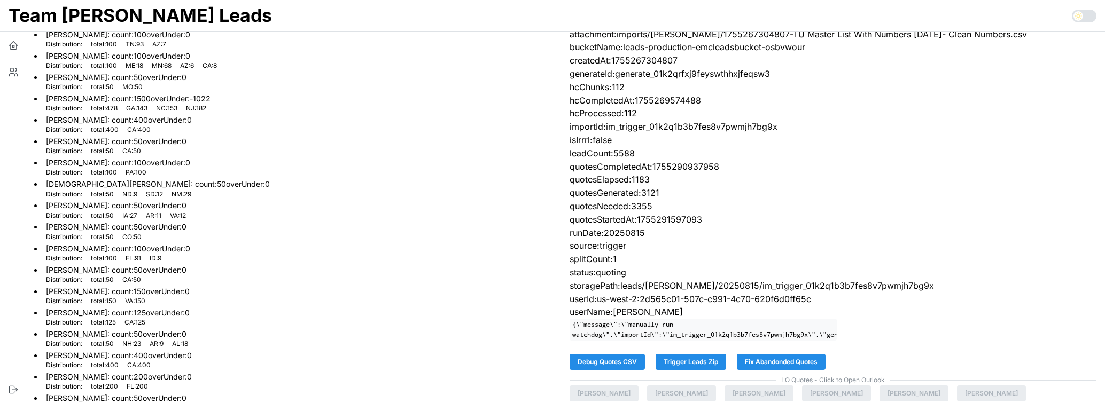
click at [783, 361] on span "Fix Abandonded Quotes" at bounding box center [781, 362] width 73 height 15
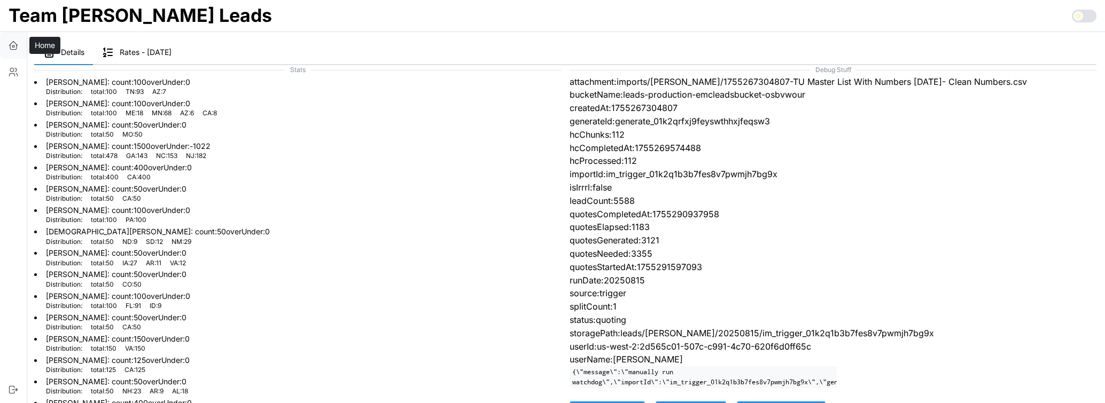
click at [17, 44] on icon "button" at bounding box center [14, 44] width 8 height 4
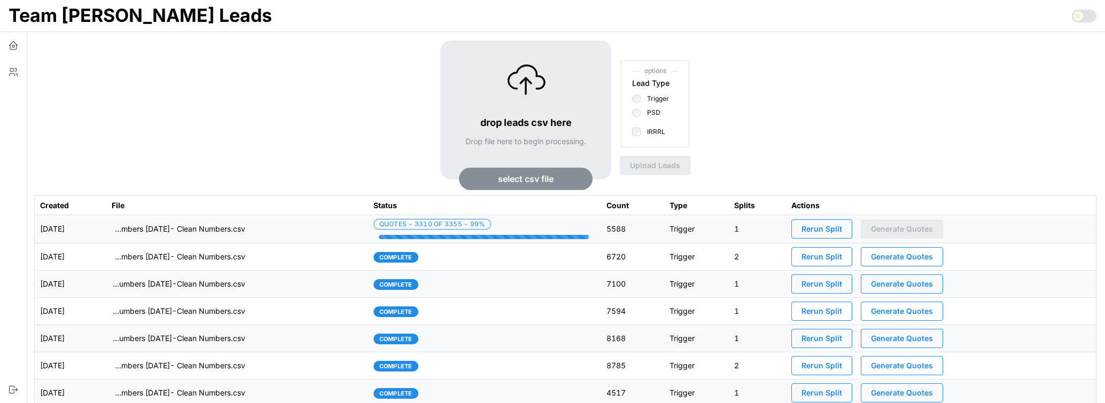
click at [246, 116] on div "drop leads csv here Drop file here to begin processing. select csv file options…" at bounding box center [565, 118] width 1062 height 155
click at [310, 231] on td "imports/[PERSON_NAME]/1755267304807-TU Master List With Numbers [DATE]- Clean N…" at bounding box center [236, 229] width 260 height 28
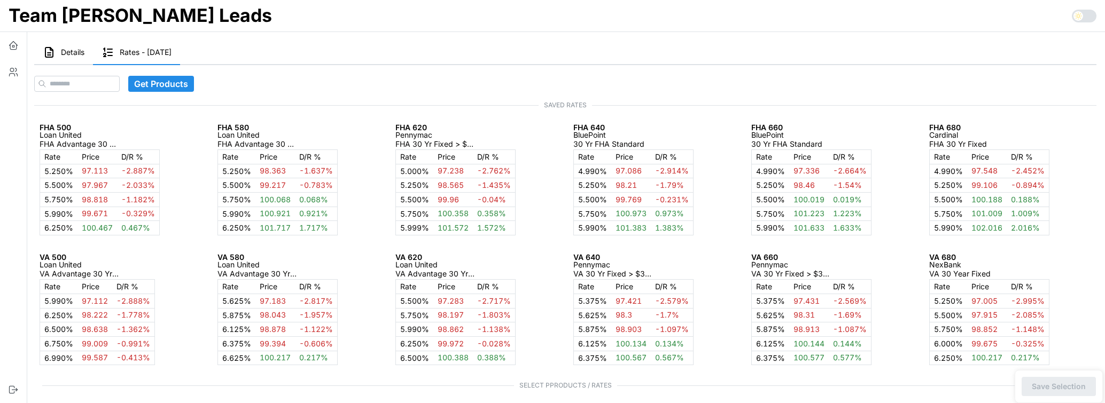
click at [75, 56] on span "Details" at bounding box center [73, 52] width 24 height 7
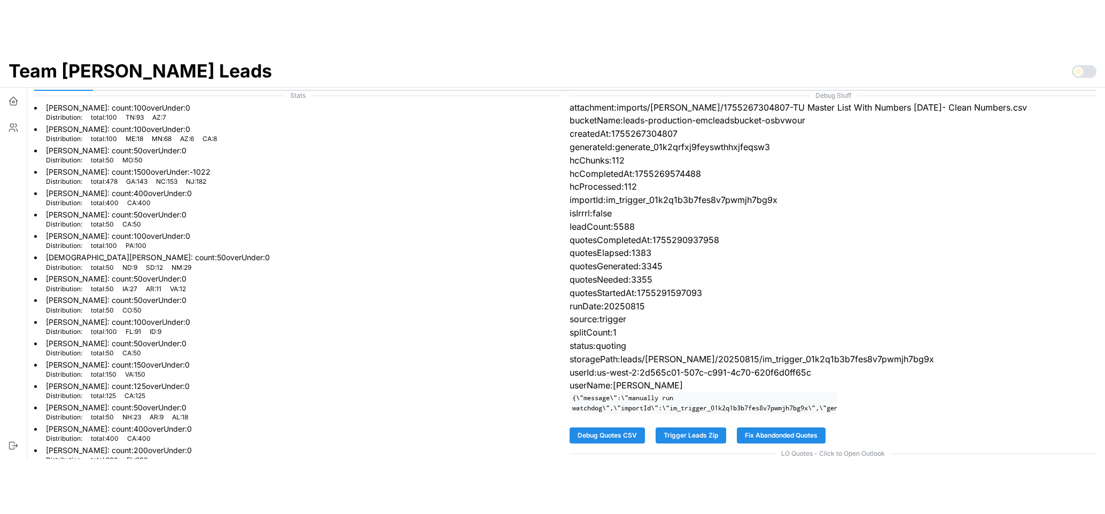
scroll to position [49, 0]
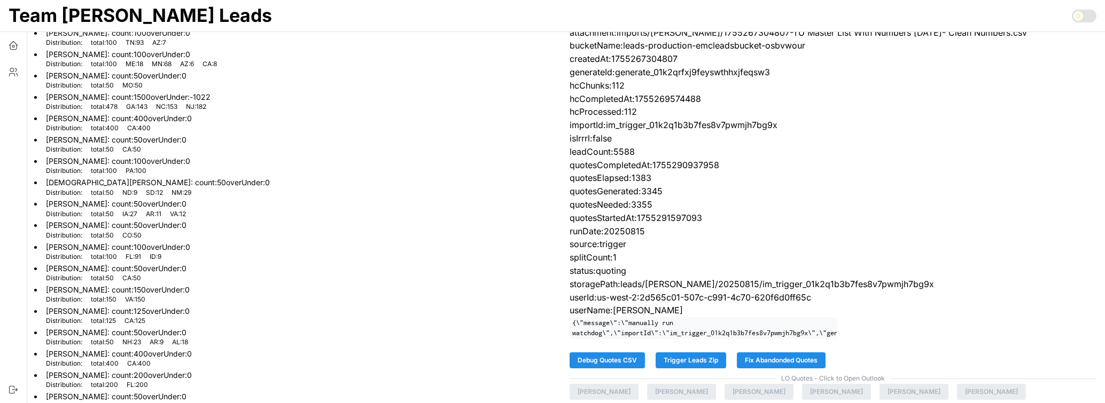
click at [798, 360] on span "Fix Abandonded Quotes" at bounding box center [781, 360] width 73 height 15
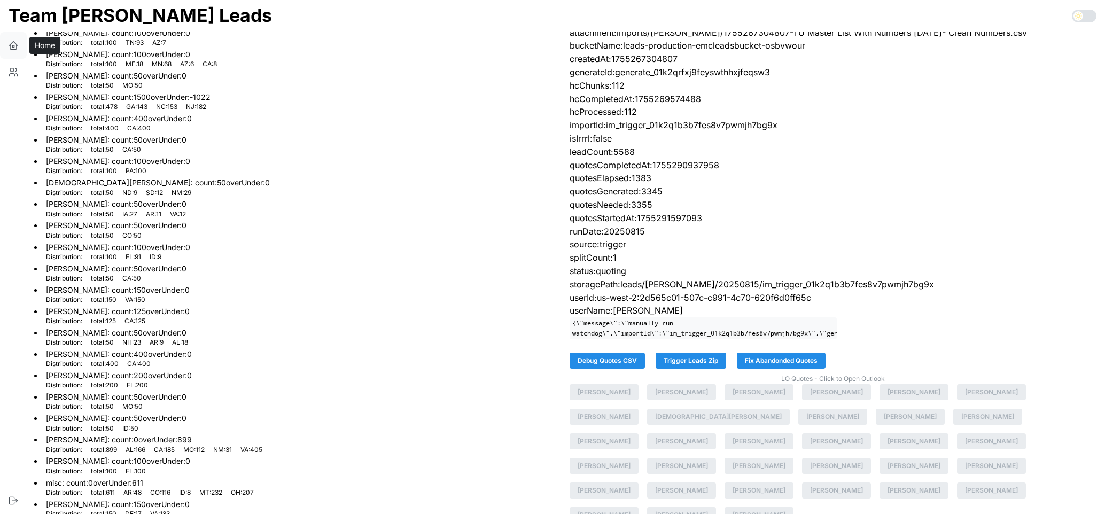
click at [17, 43] on icon "button" at bounding box center [13, 45] width 11 height 11
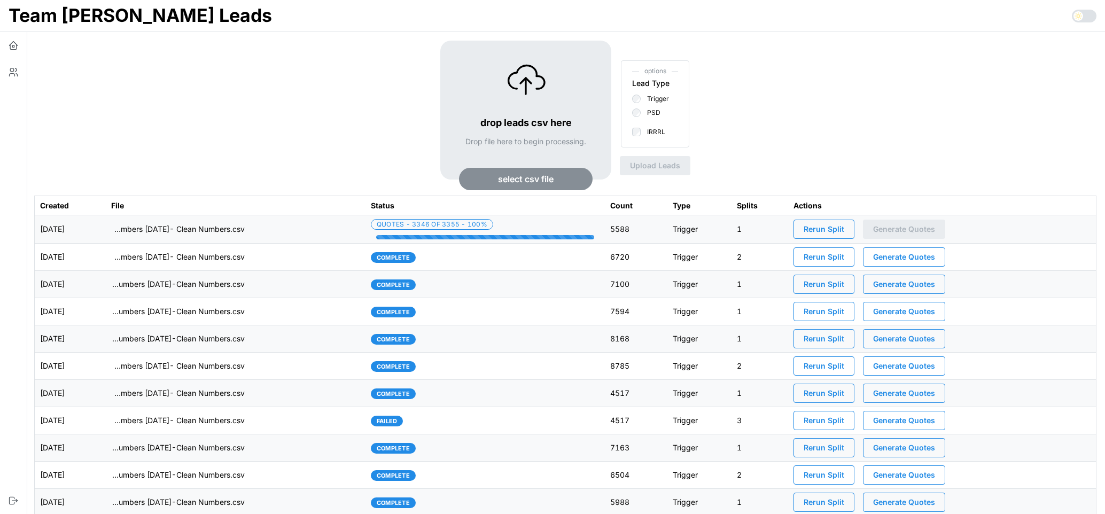
click at [250, 135] on div "drop leads csv here Drop file here to begin processing. select csv file options…" at bounding box center [565, 118] width 1062 height 155
click at [261, 236] on td "imports/mike/1755267304807-TU Master List With Numbers 8-15-25- Clean Numbers.c…" at bounding box center [236, 229] width 260 height 28
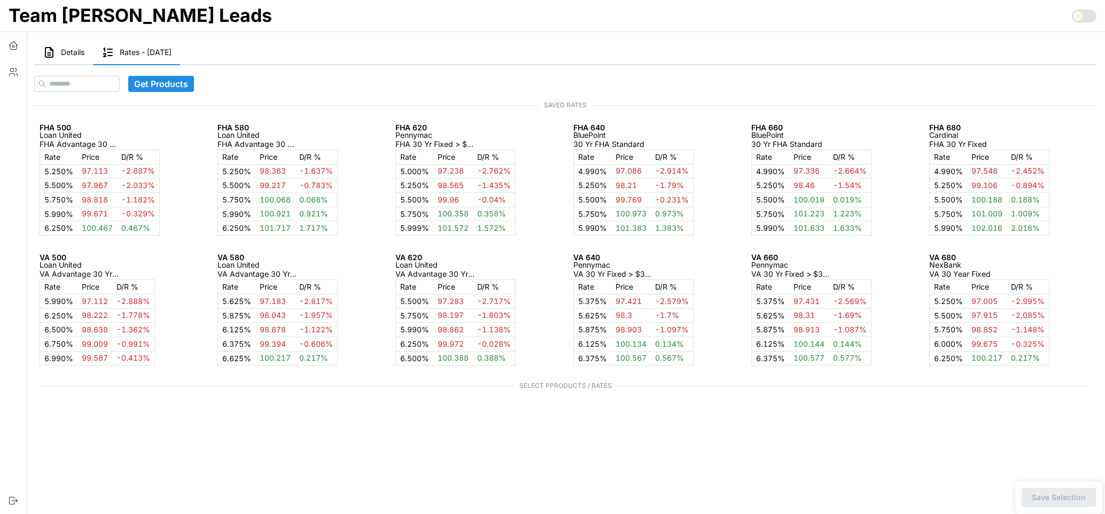
click at [70, 50] on span "Details" at bounding box center [73, 52] width 24 height 7
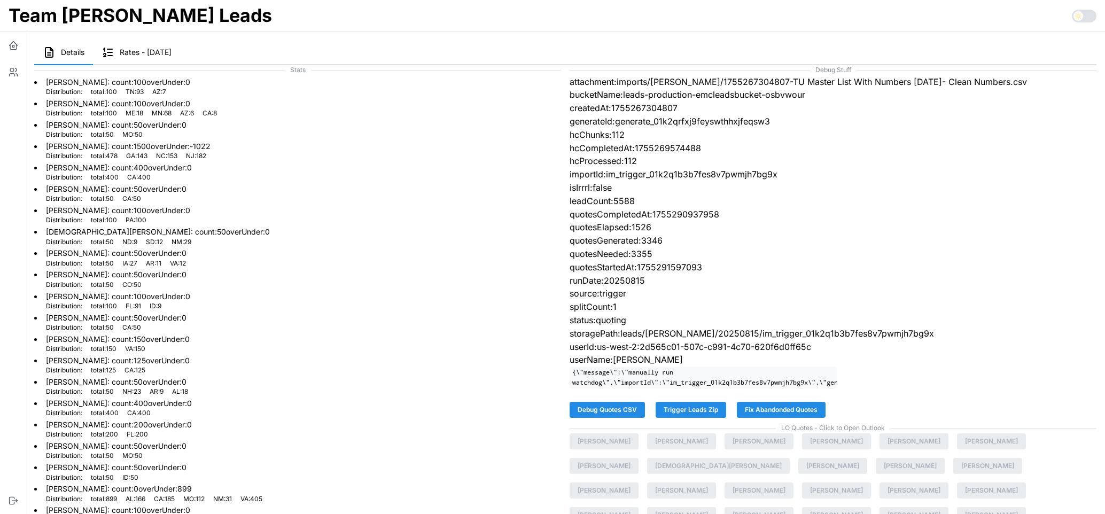
click at [790, 409] on span "Fix Abandonded Quotes" at bounding box center [781, 409] width 73 height 15
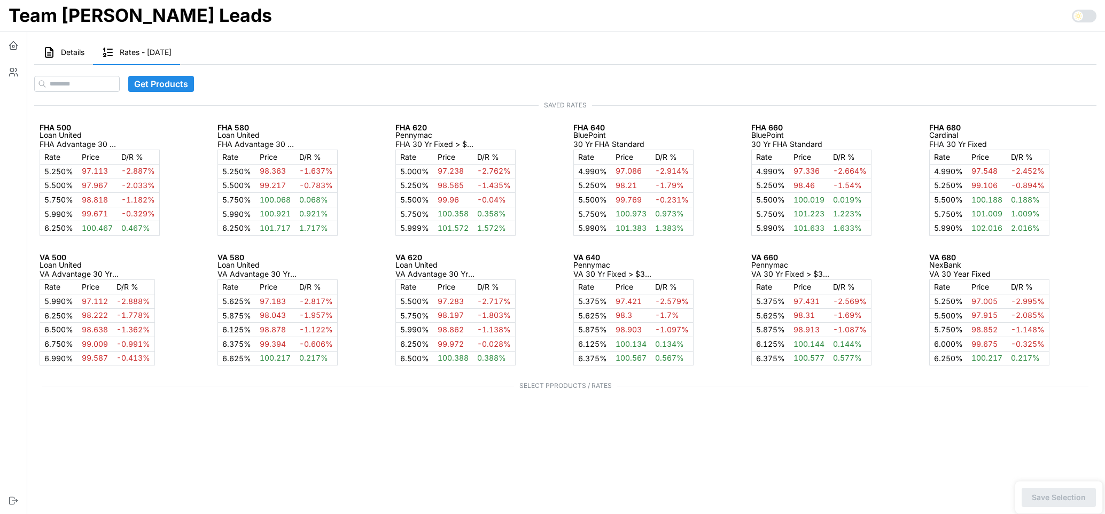
click at [83, 50] on span "Details" at bounding box center [73, 52] width 24 height 7
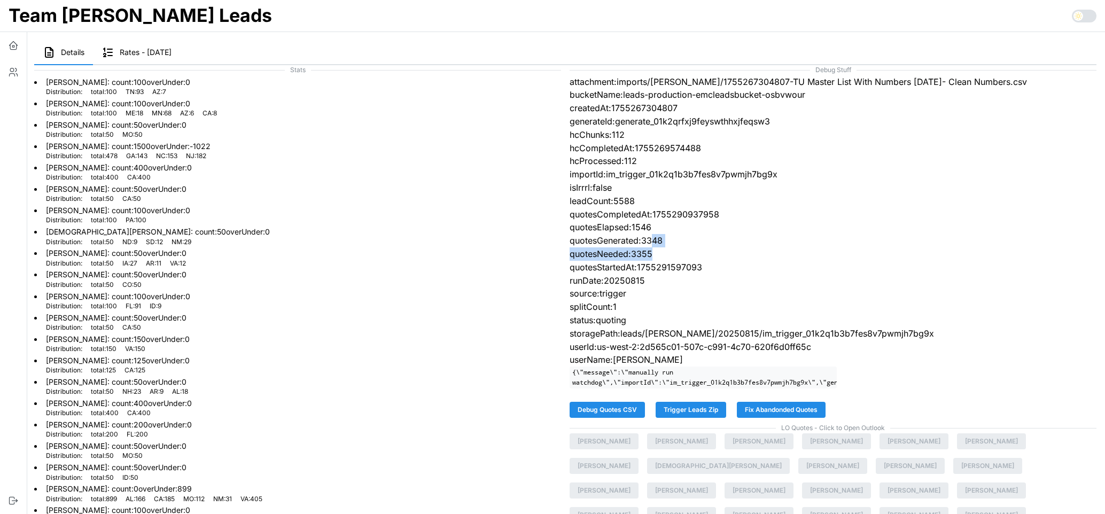
drag, startPoint x: 654, startPoint y: 241, endPoint x: 655, endPoint y: 251, distance: 9.6
click at [655, 251] on div "Debug Stuff attachment:imports/[PERSON_NAME]/1755267304807-TU Master List With …" at bounding box center [832, 423] width 535 height 725
click at [663, 252] on p "quotesNeeded:3355" at bounding box center [832, 253] width 527 height 13
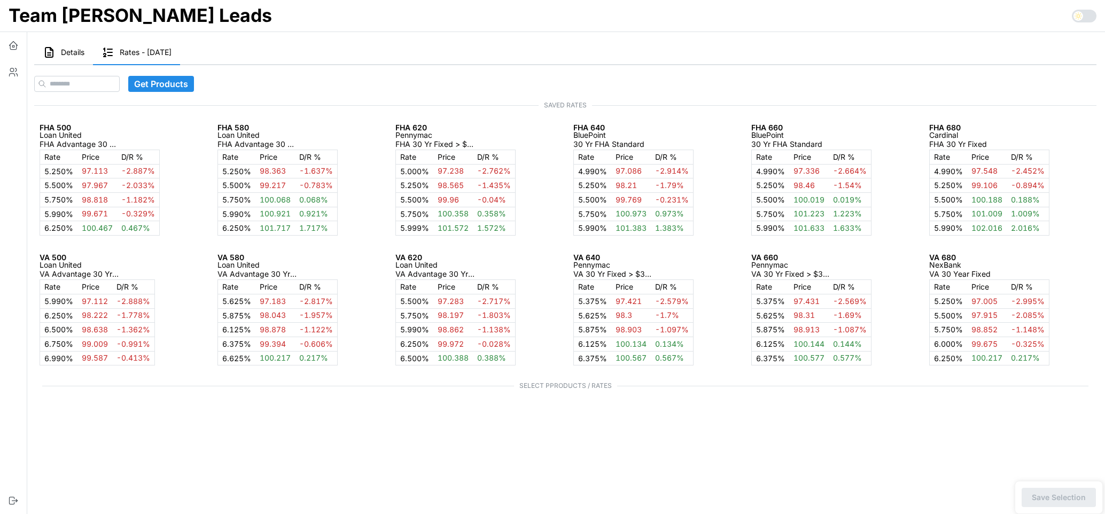
click at [64, 56] on span "Details" at bounding box center [73, 52] width 24 height 7
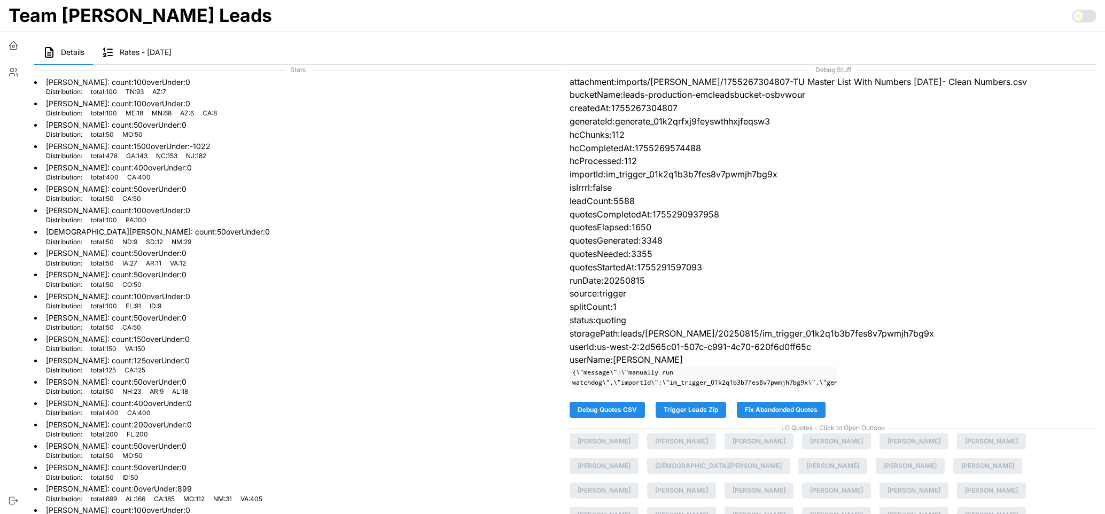
click at [767, 409] on span "Fix Abandonded Quotes" at bounding box center [781, 409] width 73 height 15
click at [8, 41] on icon "button" at bounding box center [13, 45] width 11 height 11
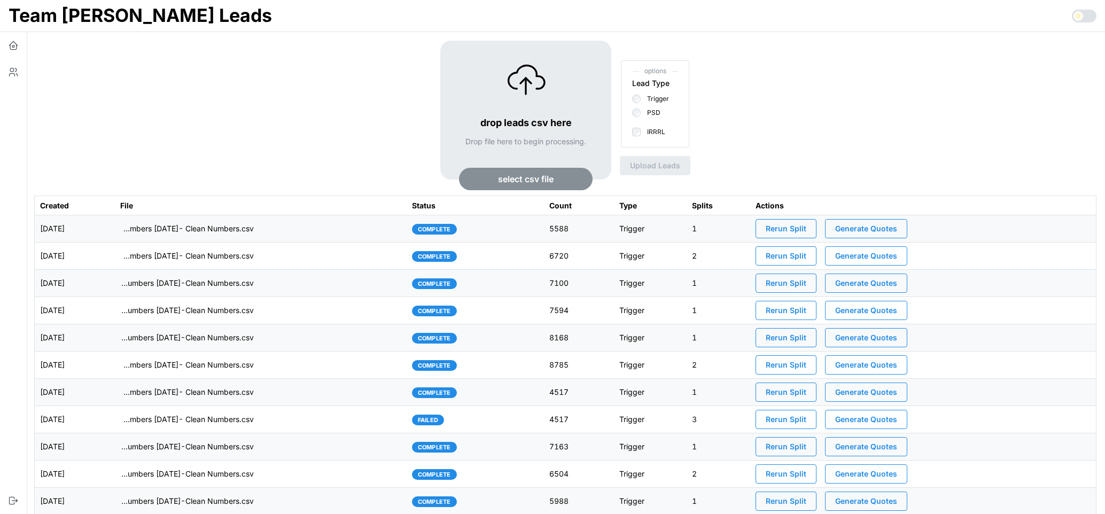
click at [385, 233] on td "imports/[PERSON_NAME]/1755267304807-TU Master List With Numbers [DATE]- Clean N…" at bounding box center [261, 228] width 292 height 27
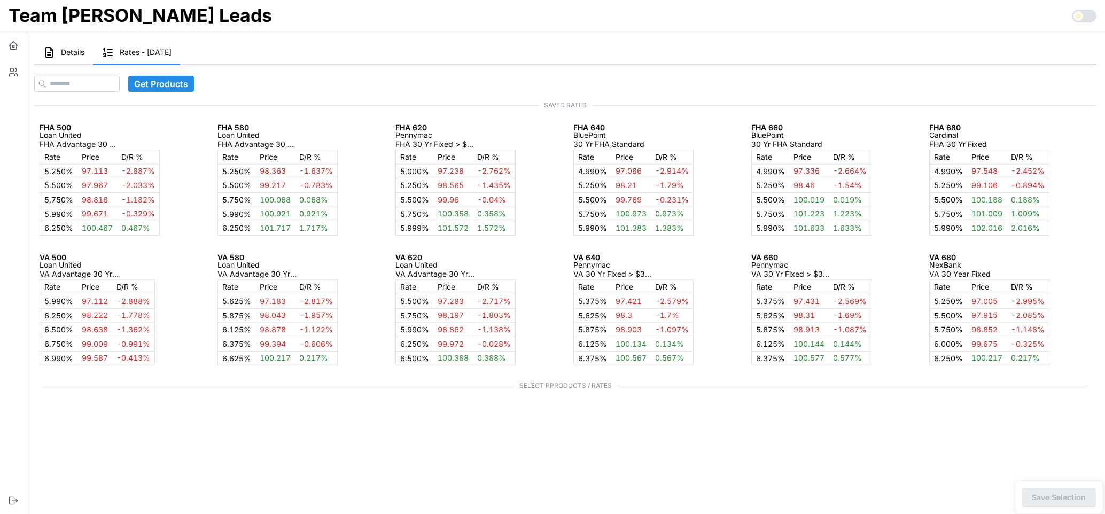
click at [64, 49] on span "Details" at bounding box center [73, 52] width 24 height 7
